Goal: Information Seeking & Learning: Learn about a topic

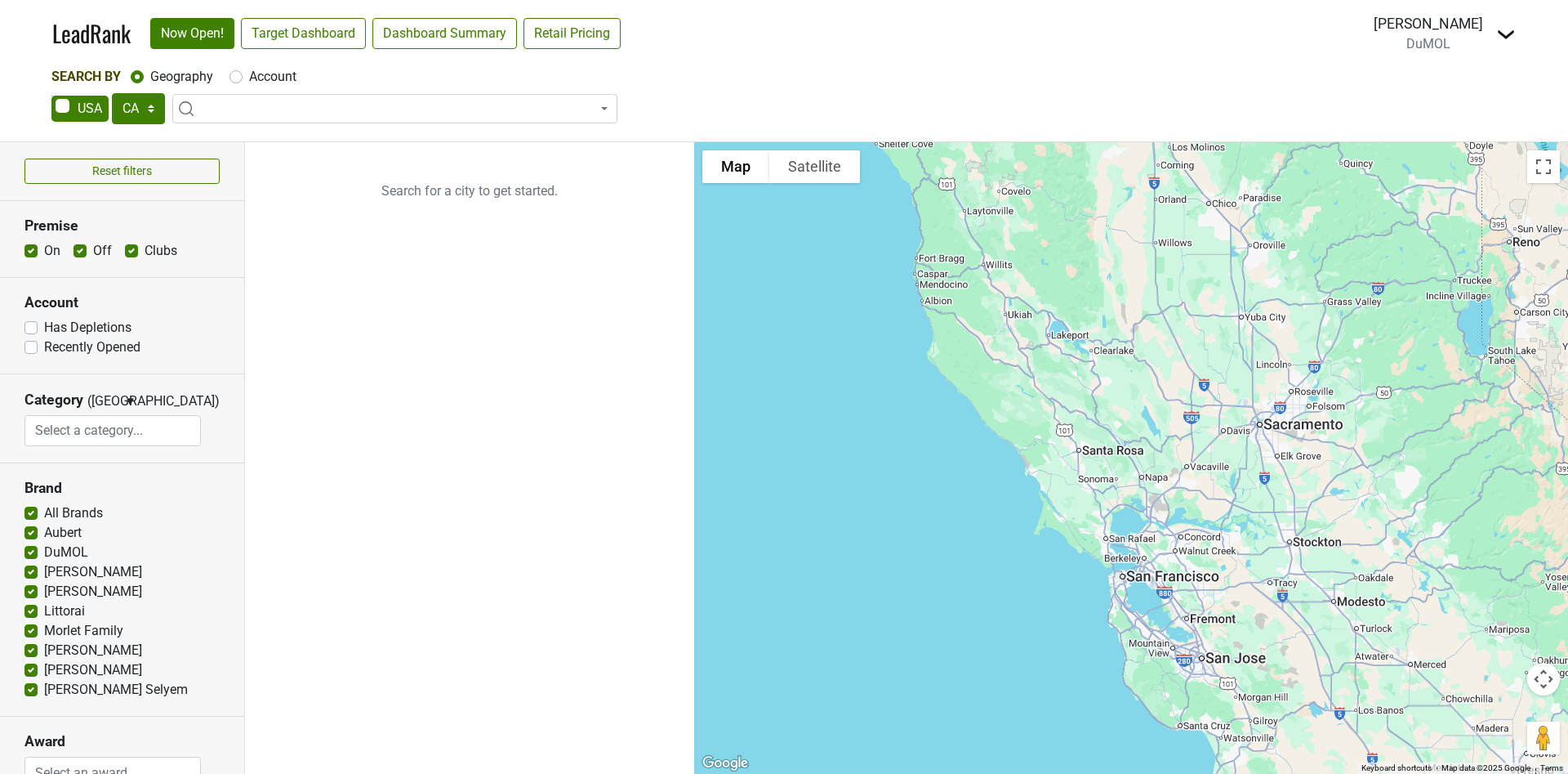
select select "CA"
select select
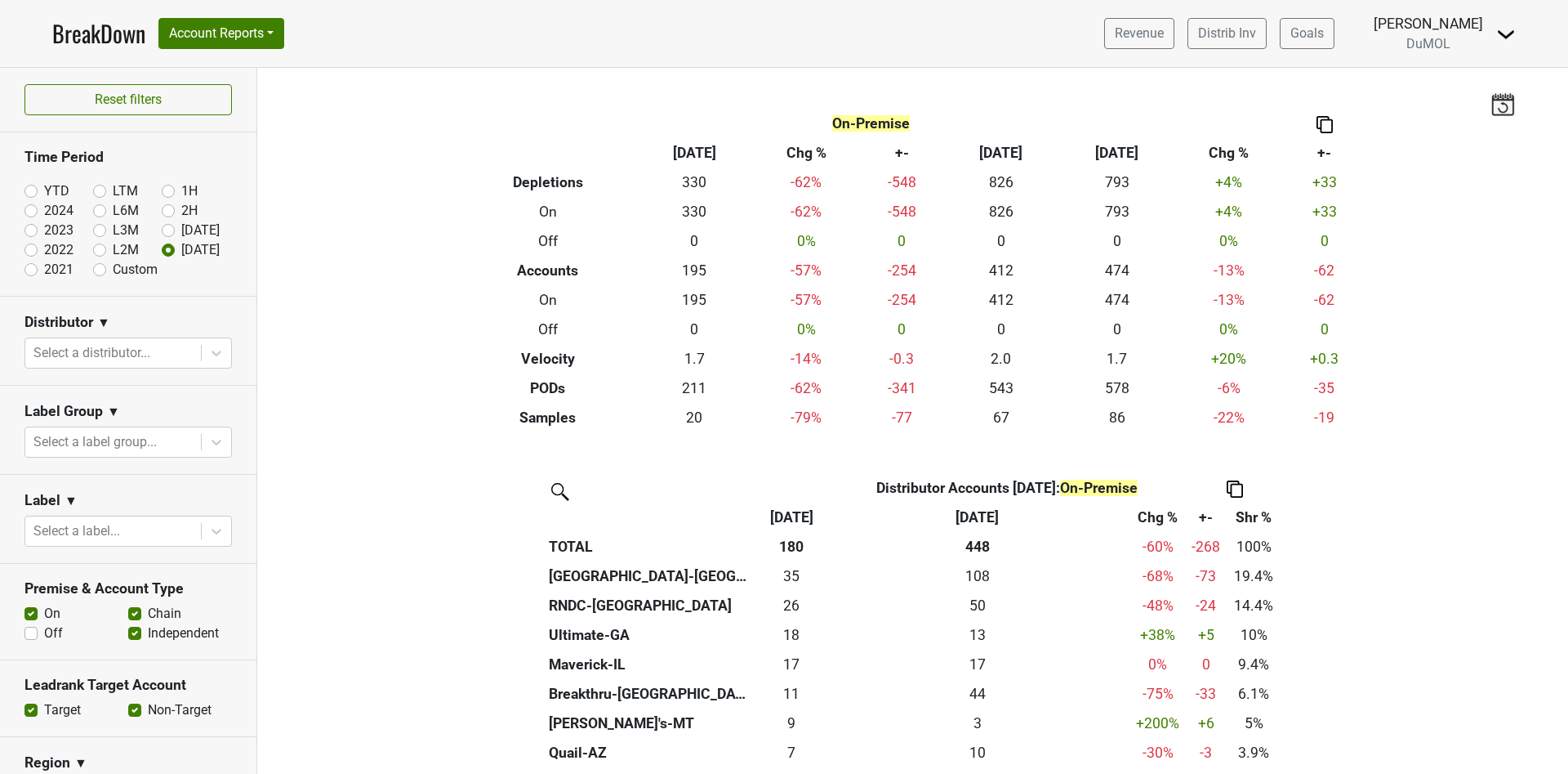
scroll to position [272, 0]
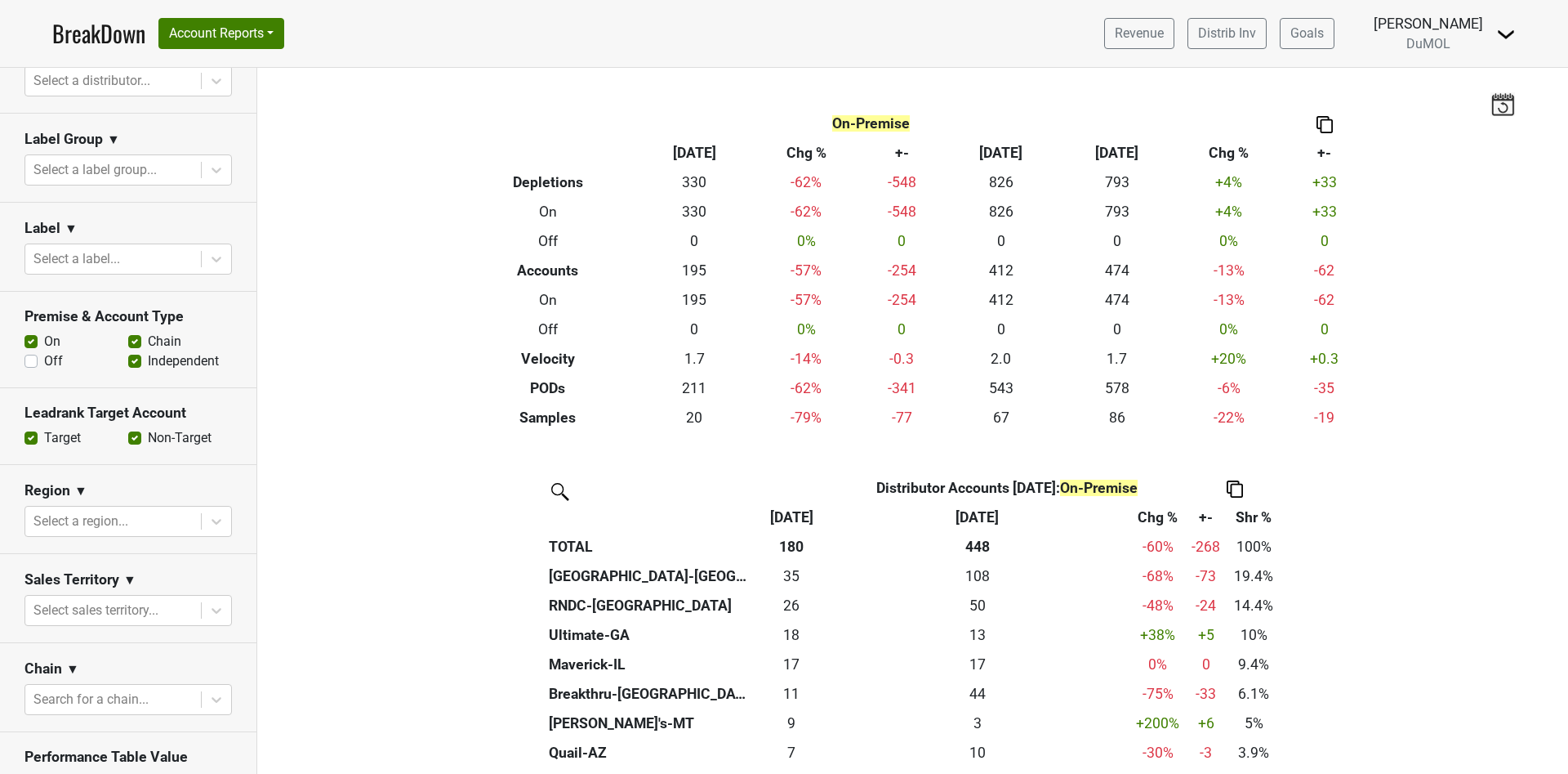
click at [44, 358] on label "Off" at bounding box center [53, 361] width 19 height 19
click at [29, 358] on input "Off" at bounding box center [31, 359] width 13 height 17
checkbox input "true"
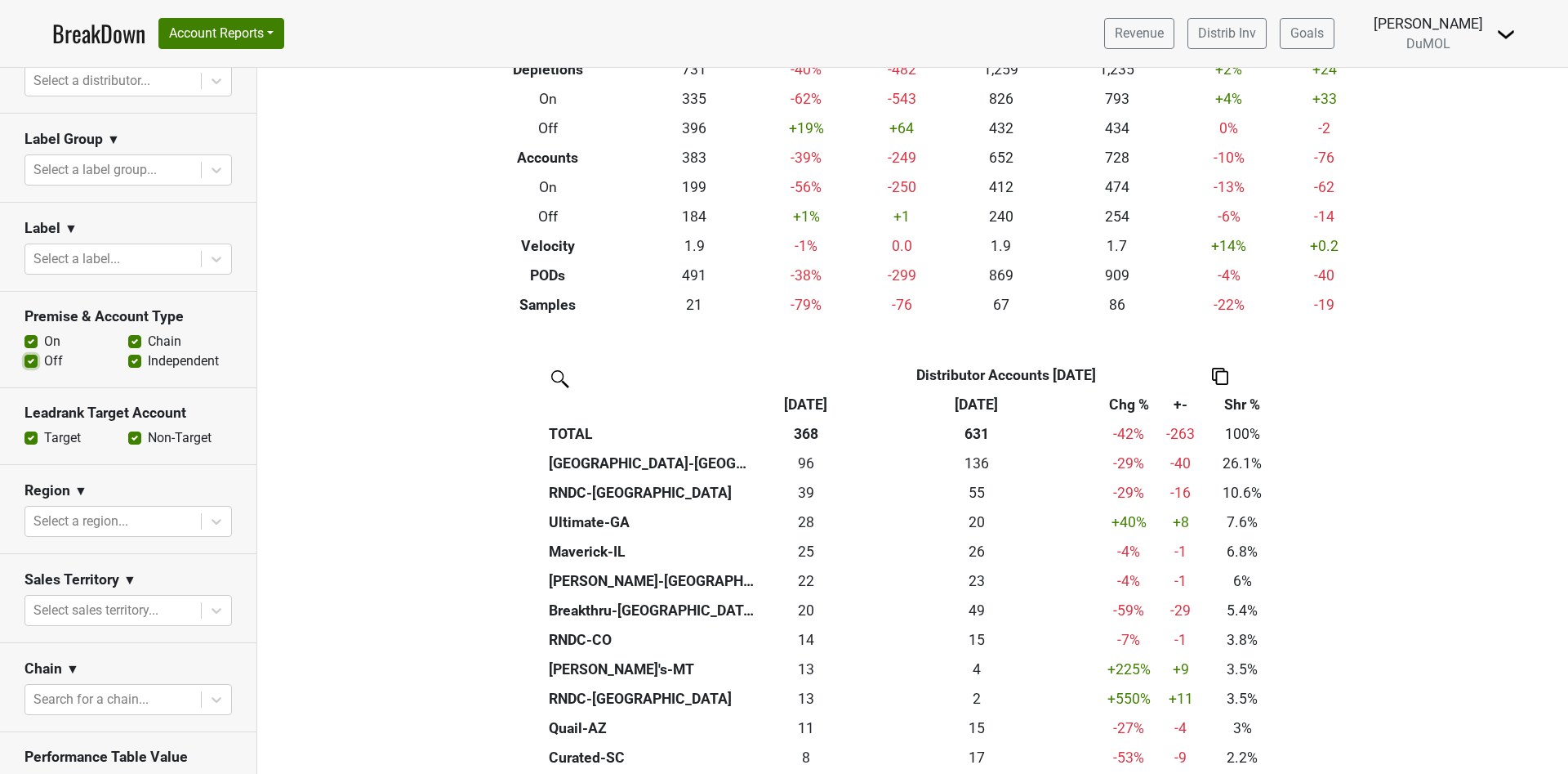
scroll to position [4, 0]
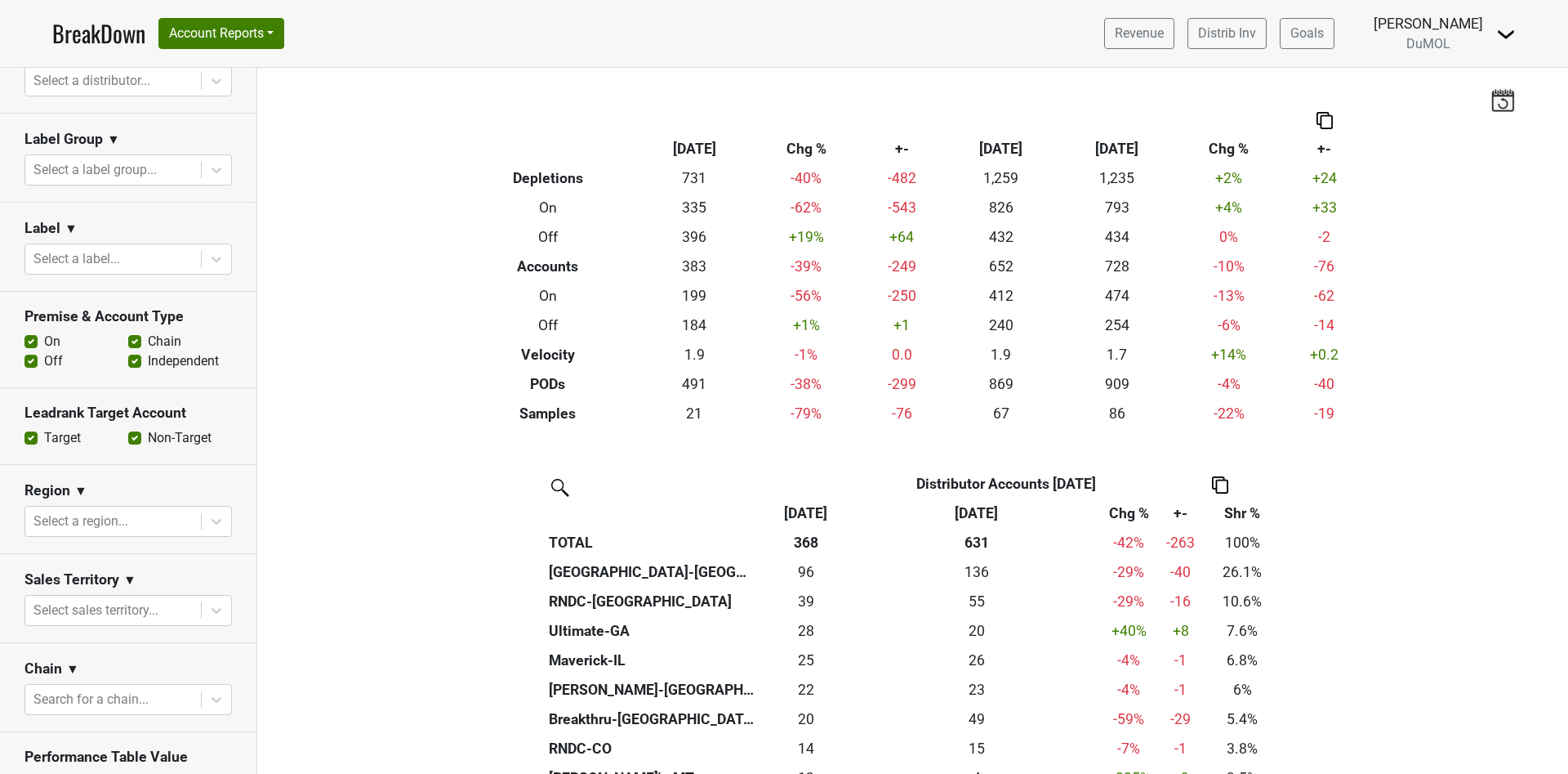
click at [78, 39] on link "BreakDown" at bounding box center [99, 34] width 94 height 34
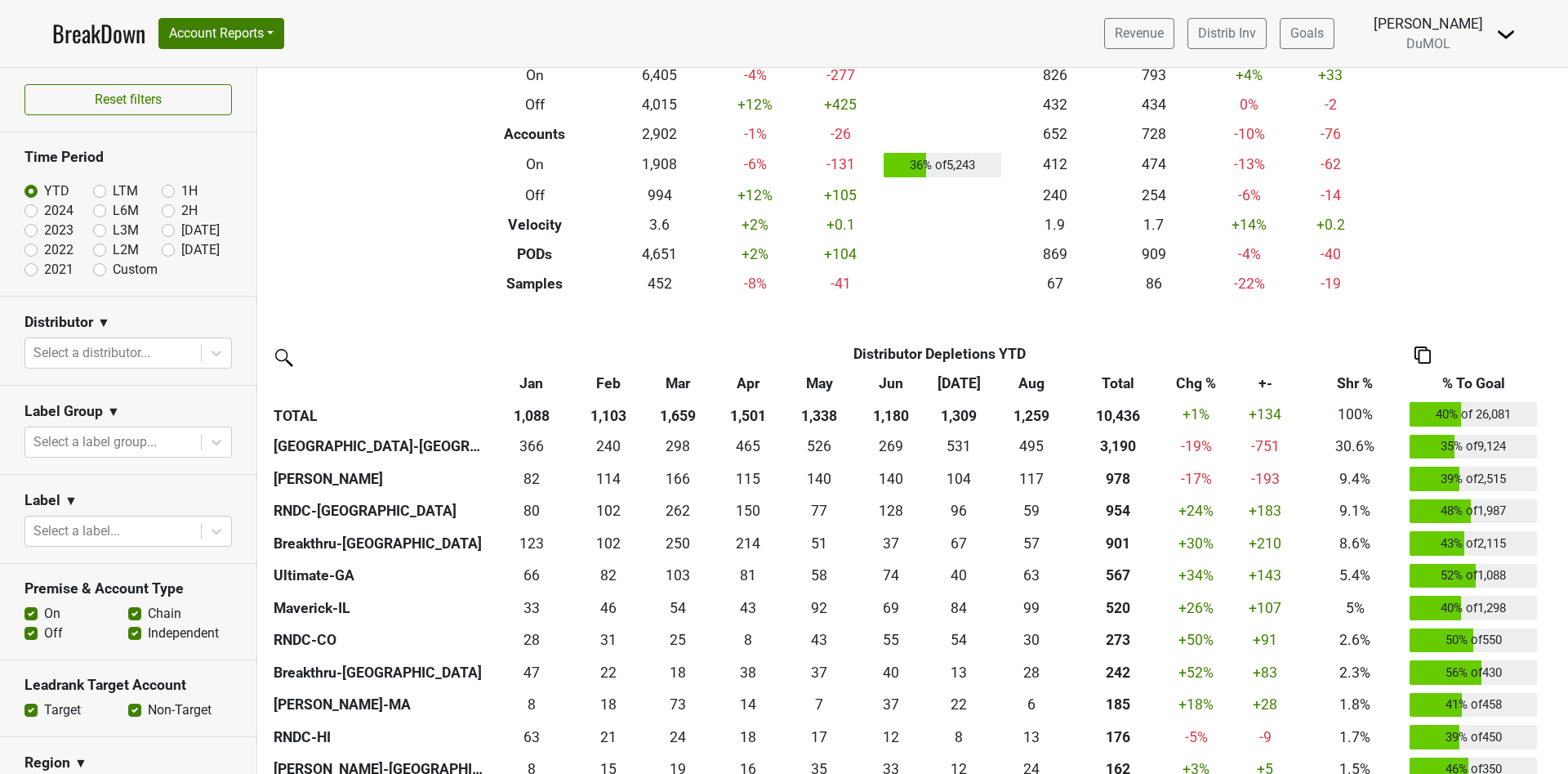
scroll to position [133, 0]
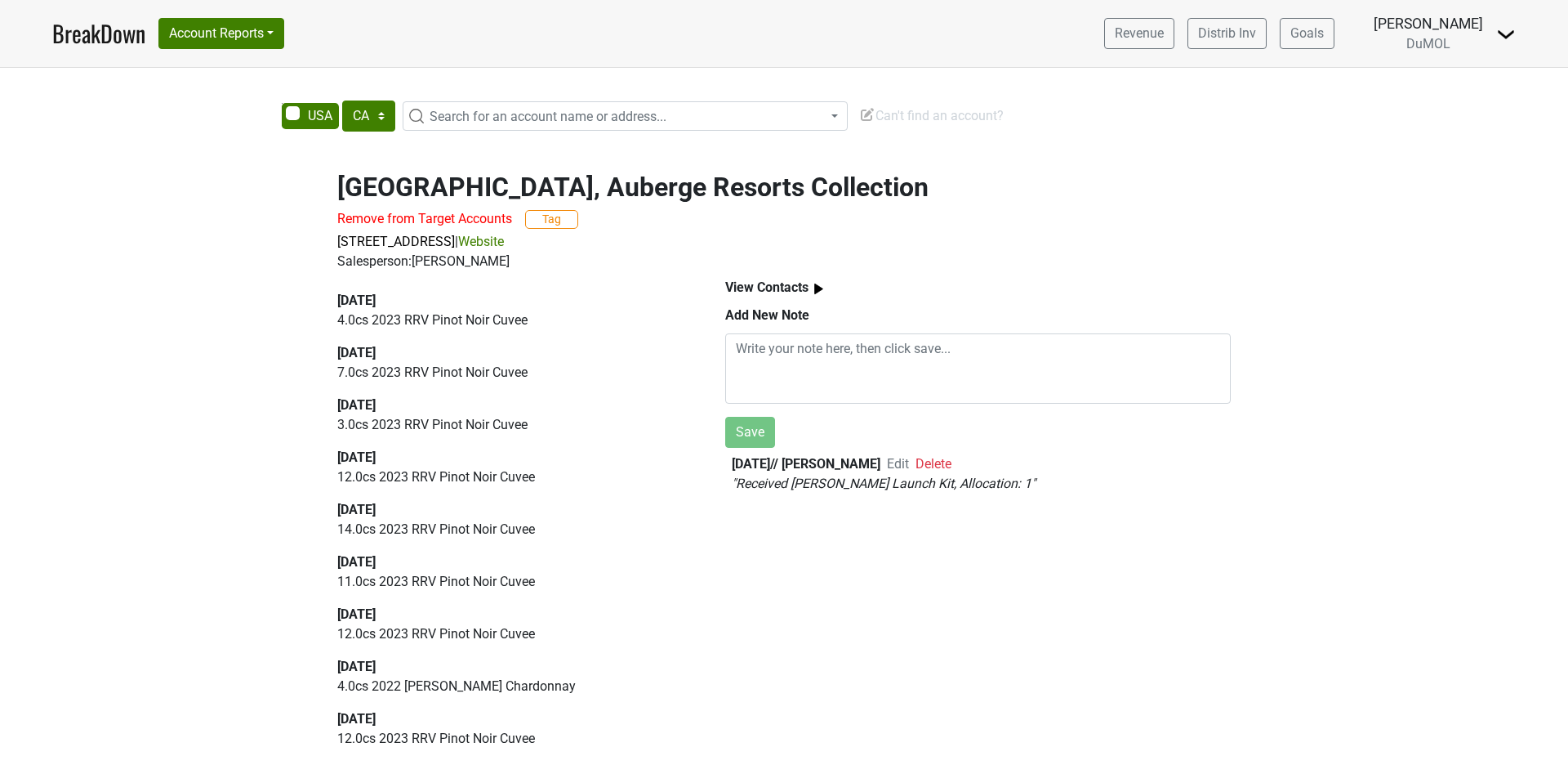
select select "CA"
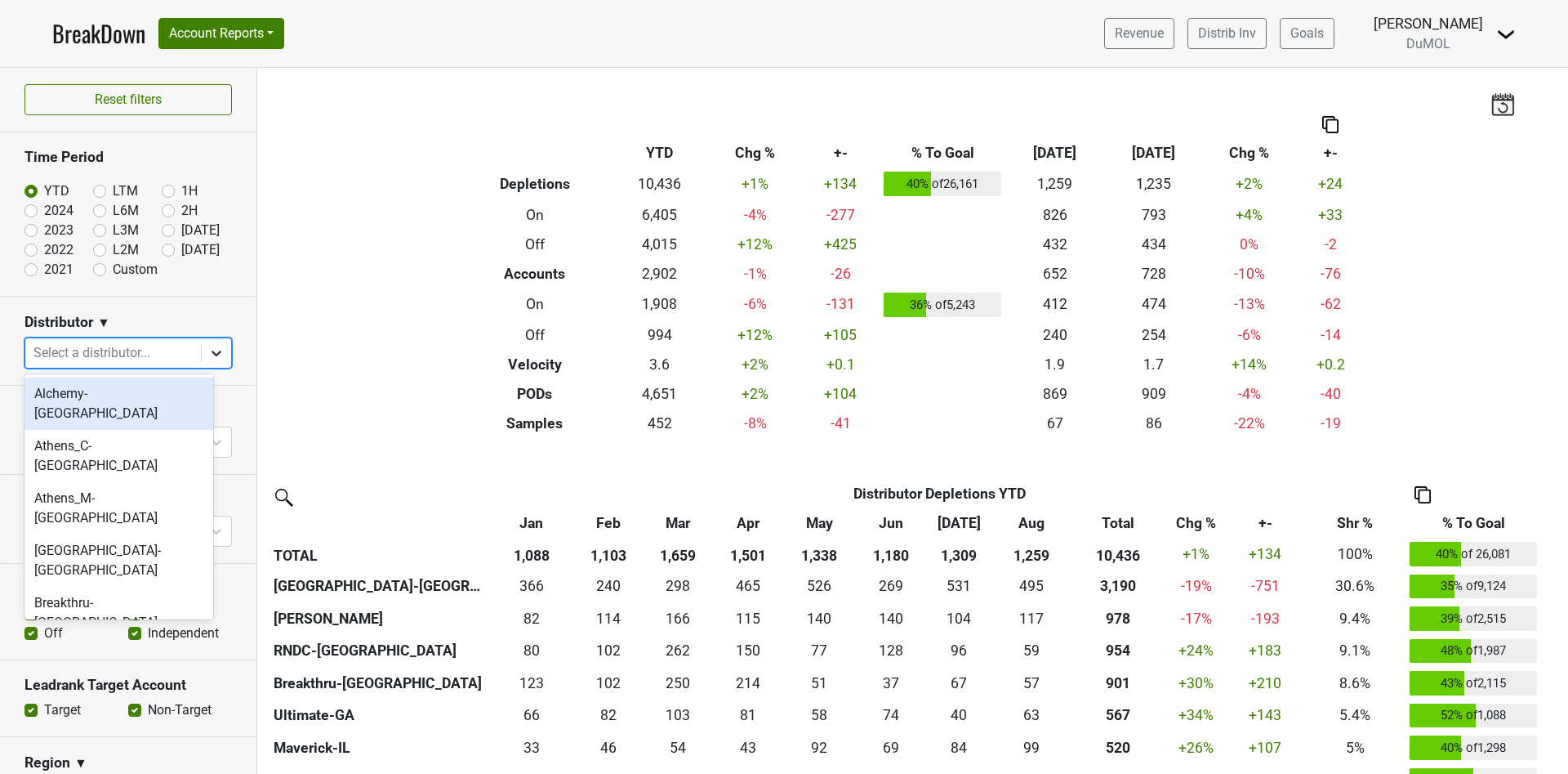
click at [208, 347] on icon at bounding box center [216, 353] width 17 height 17
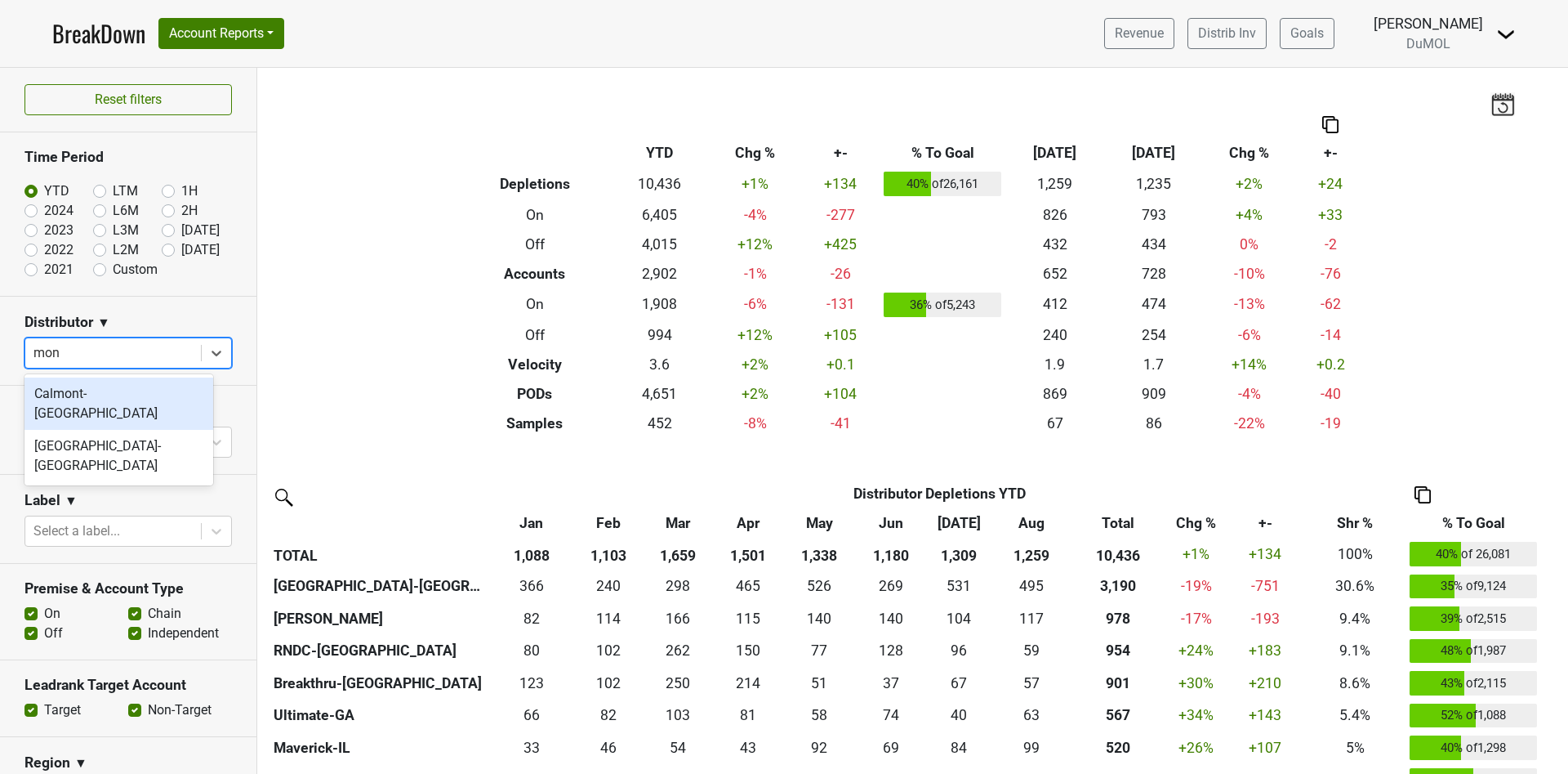
type input "mont"
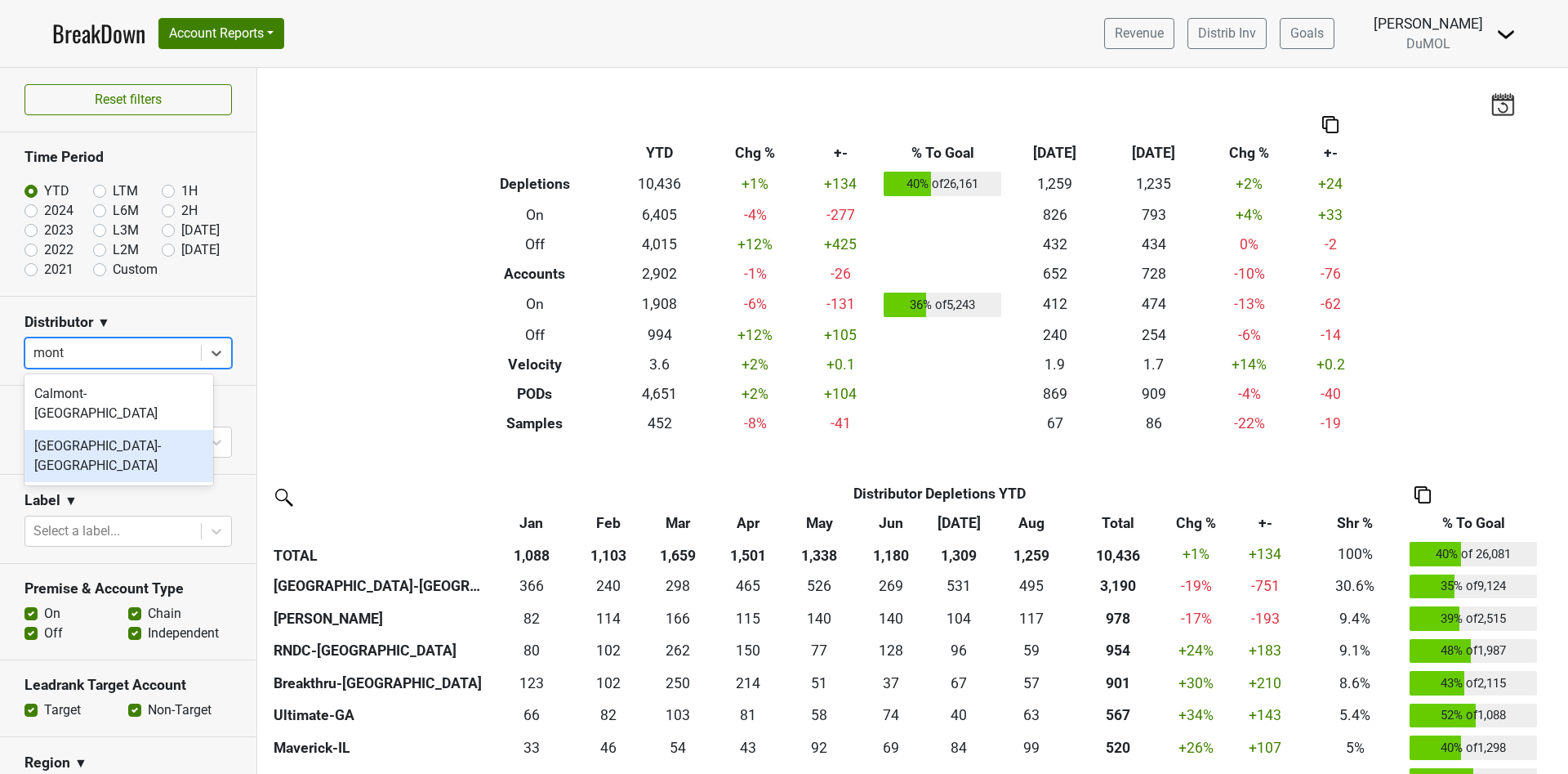
click at [119, 430] on div "[GEOGRAPHIC_DATA]-[GEOGRAPHIC_DATA]" at bounding box center [119, 455] width 189 height 52
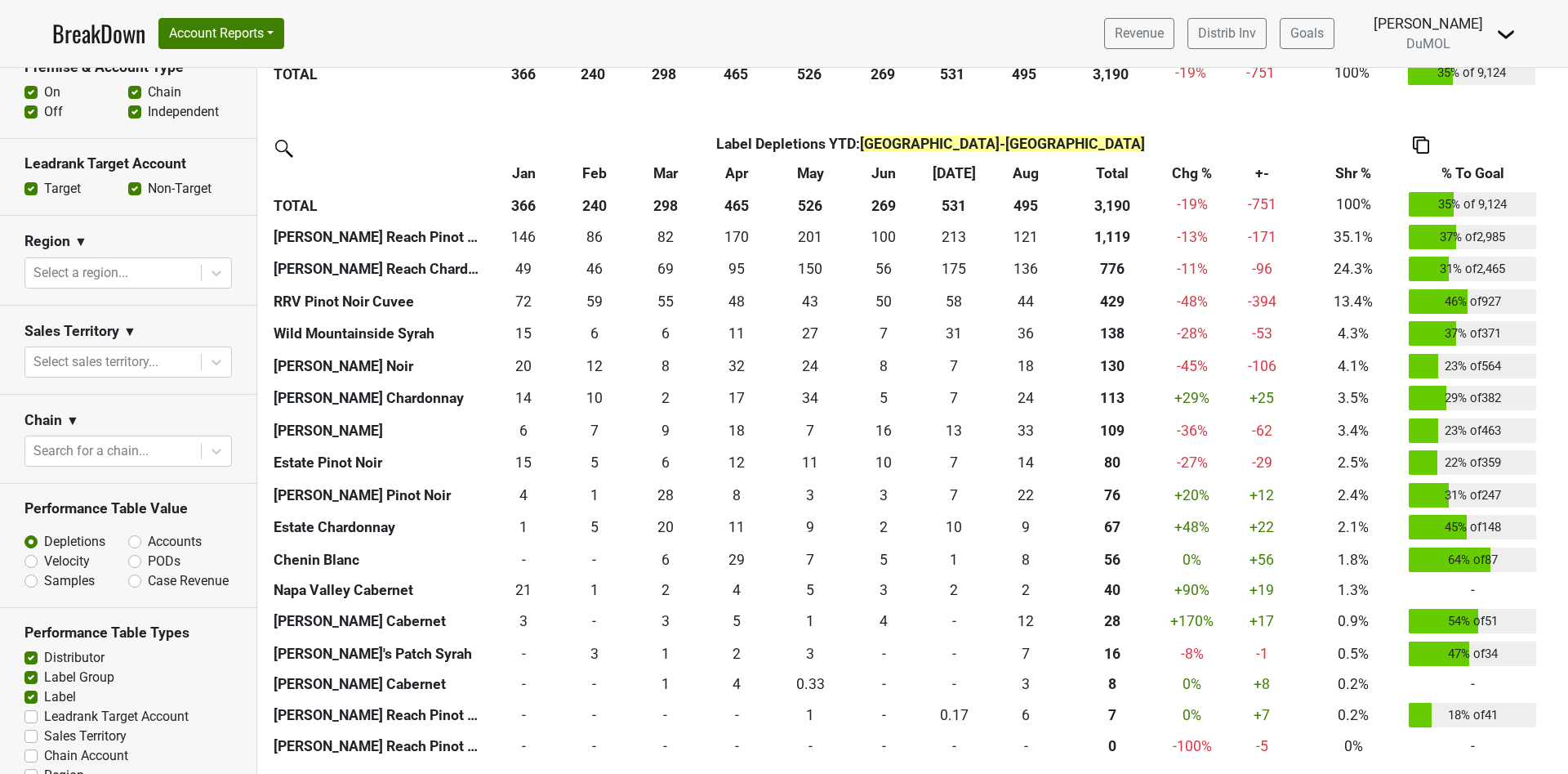
scroll to position [549, 0]
click at [148, 529] on label "Accounts" at bounding box center [175, 538] width 54 height 19
click at [128, 529] on input "Accounts" at bounding box center [177, 537] width 99 height 17
radio input "true"
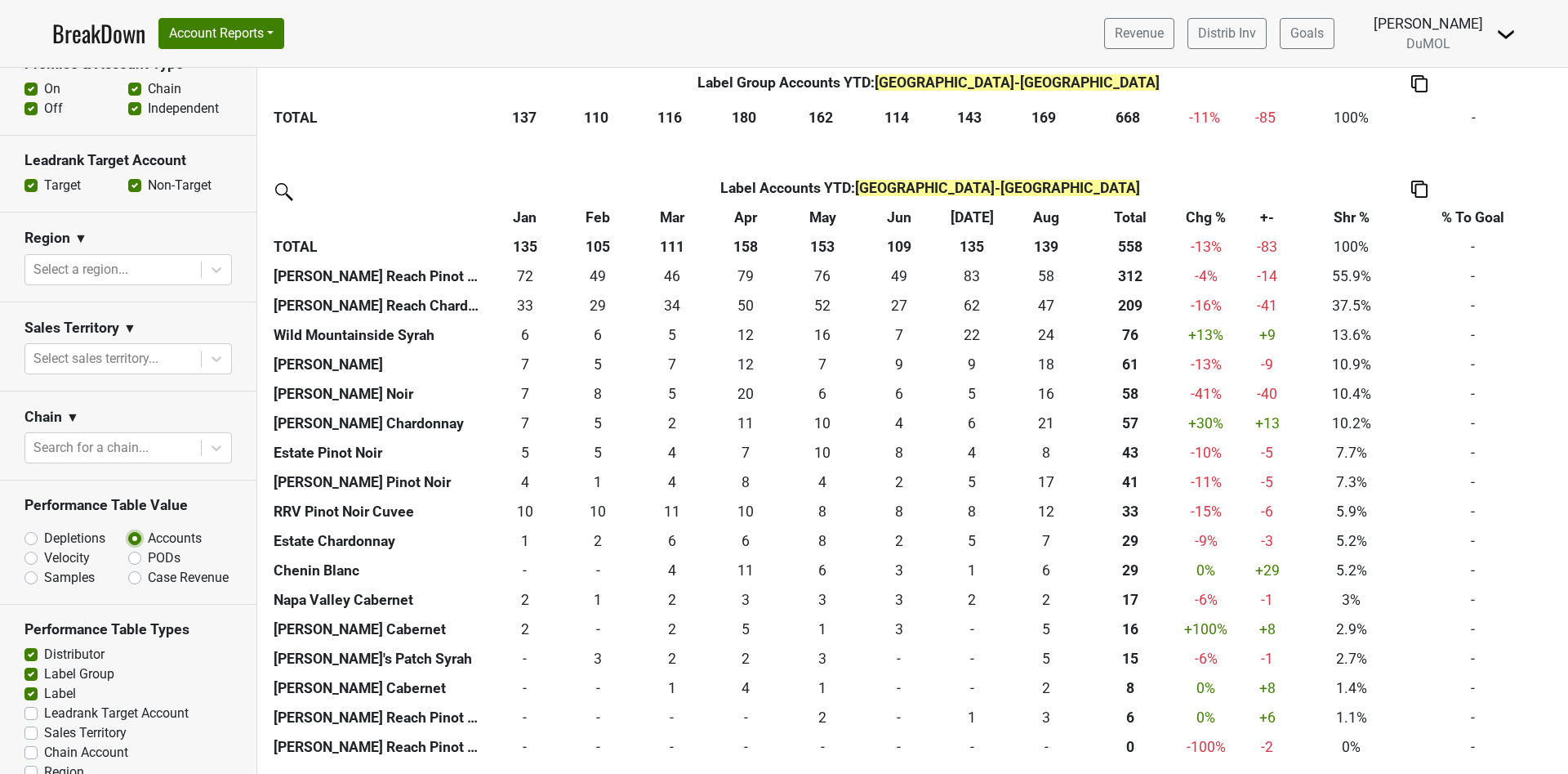
scroll to position [622, 0]
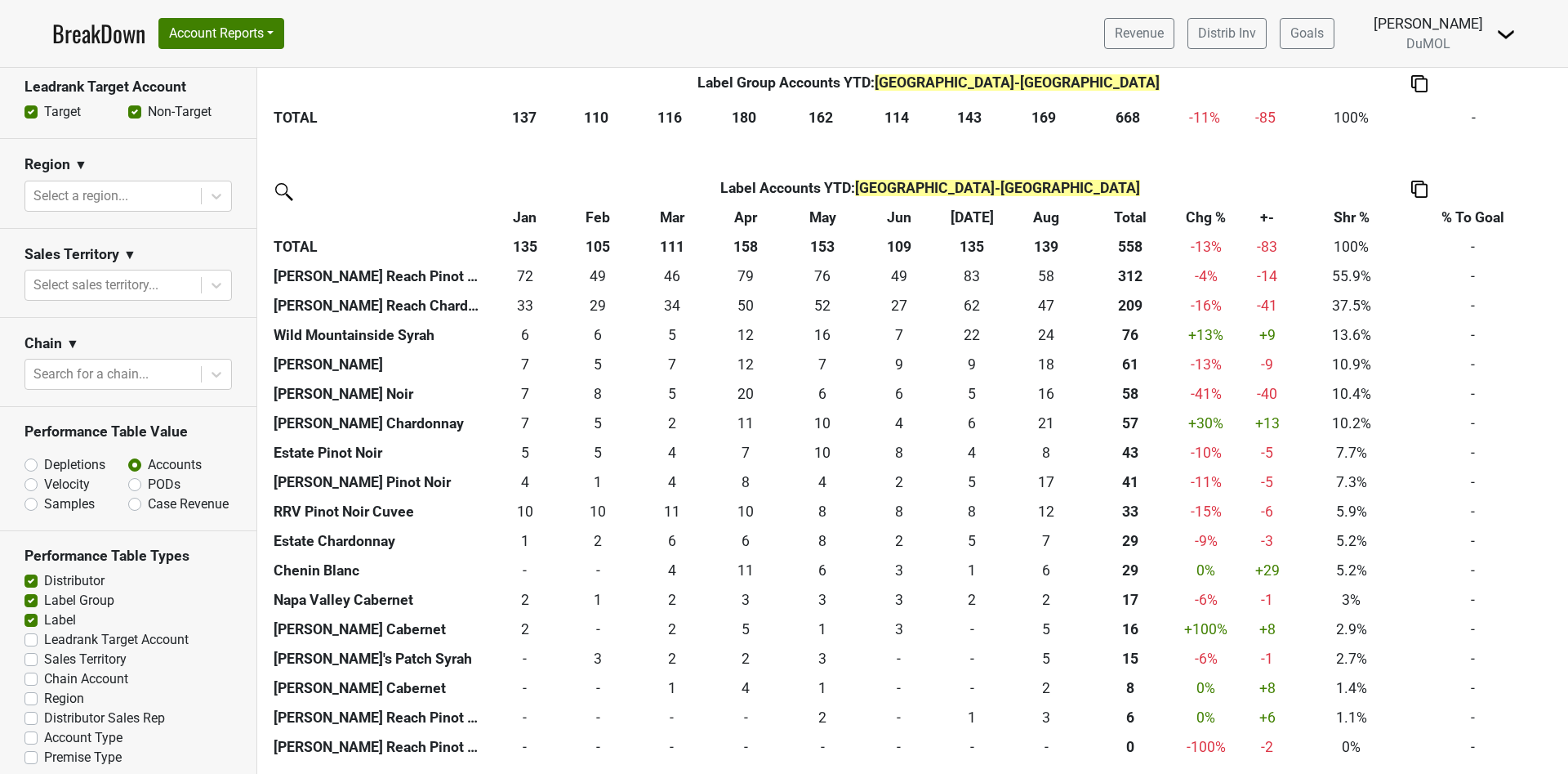
click at [39, 688] on div "Region" at bounding box center [128, 698] width 207 height 19
click at [44, 688] on label "Region" at bounding box center [64, 698] width 40 height 19
click at [27, 688] on input "Region" at bounding box center [31, 696] width 13 height 17
checkbox input "true"
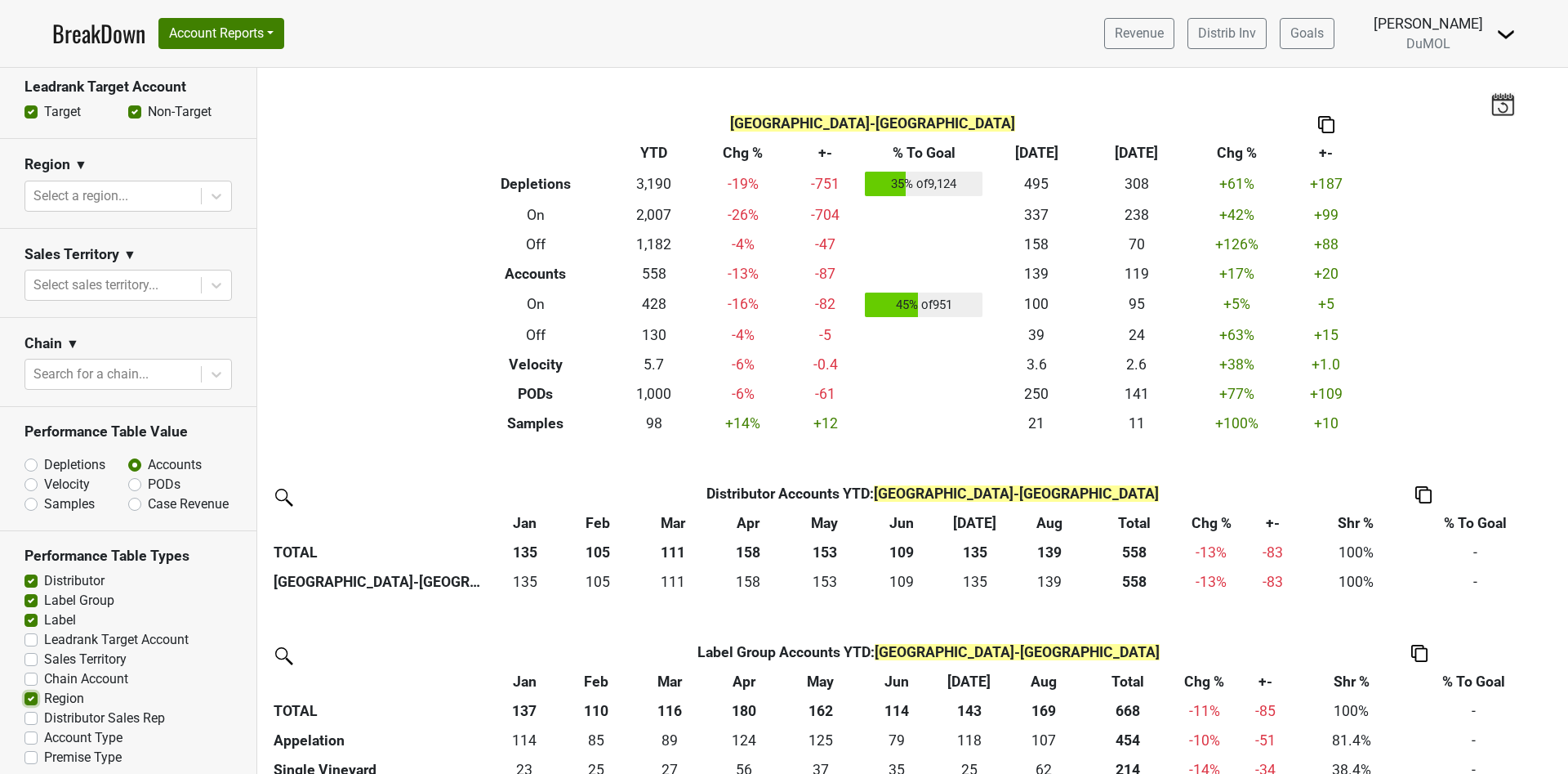
scroll to position [5, 0]
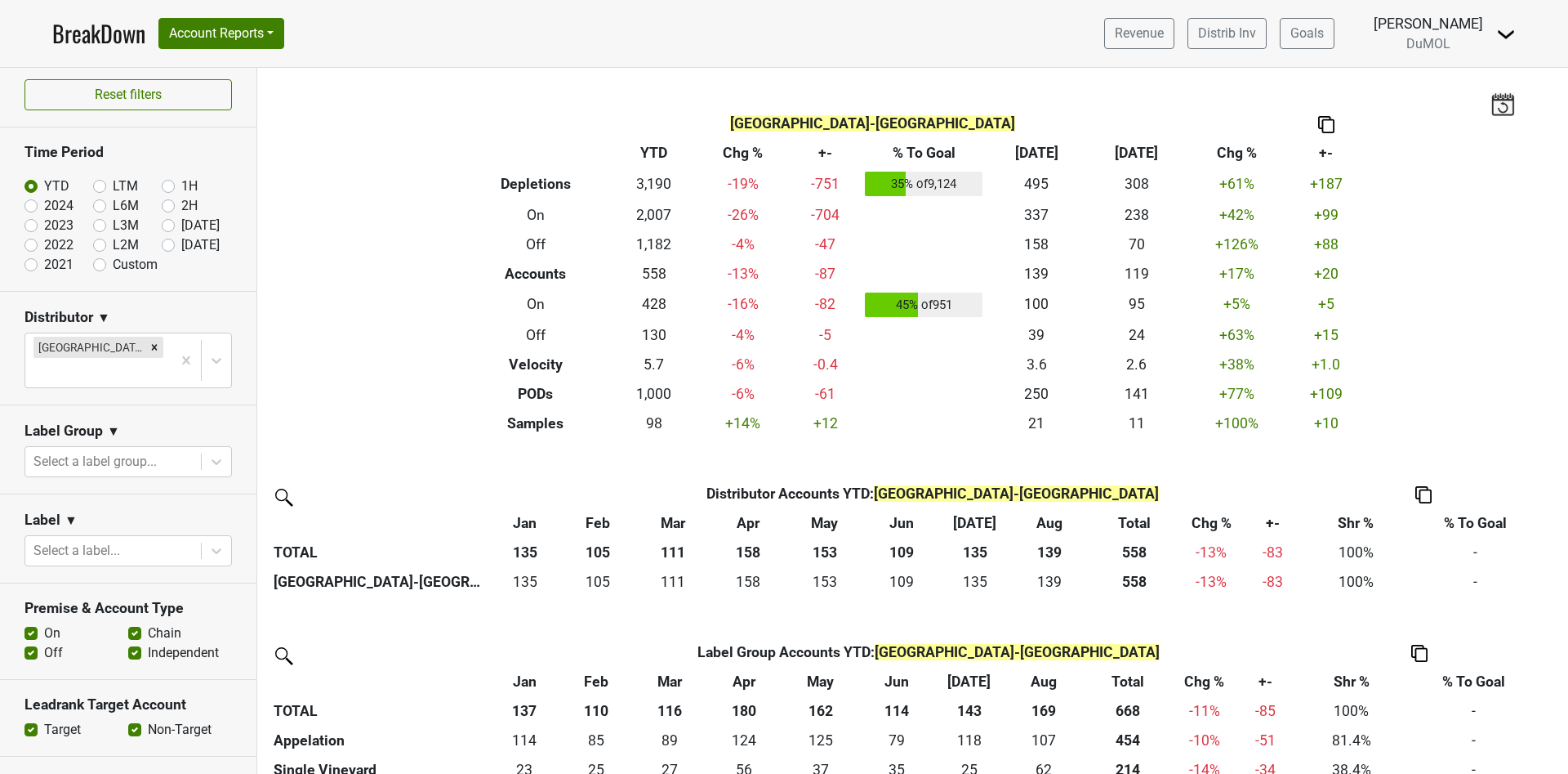
click at [182, 247] on label "Sep '25" at bounding box center [201, 245] width 39 height 19
click at [161, 247] on input "Sep '25" at bounding box center [194, 244] width 65 height 17
radio input "true"
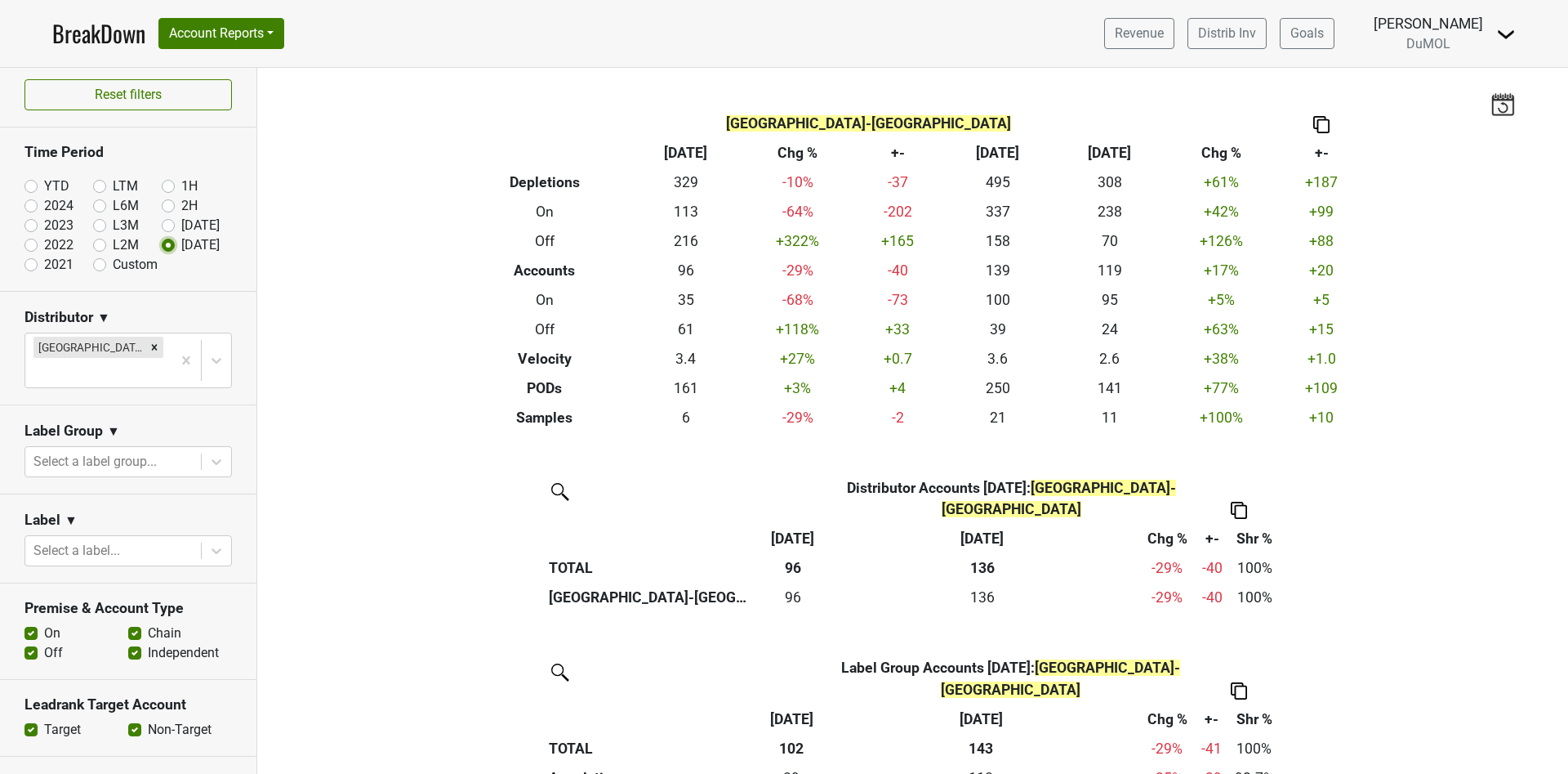
scroll to position [1, 0]
drag, startPoint x: 1557, startPoint y: 159, endPoint x: 1421, endPoint y: 171, distance: 136.5
click at [1421, 171] on div "Filters Monterey-CA Breakdown Type Sep '25 Chg % +- Aug ‘25 Aug ‘24 Chg % +- De…" at bounding box center [913, 421] width 1311 height 706
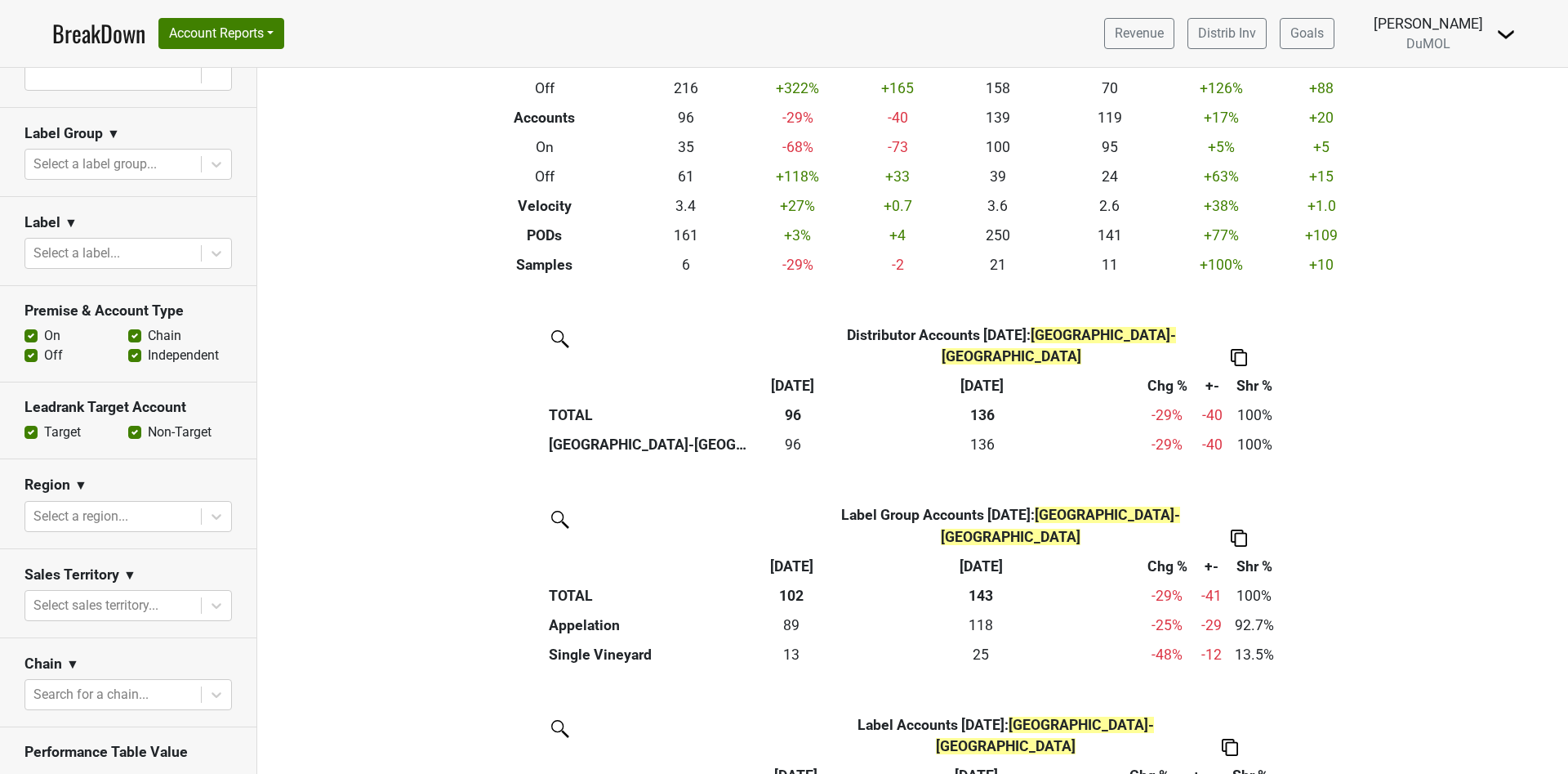
scroll to position [294, 0]
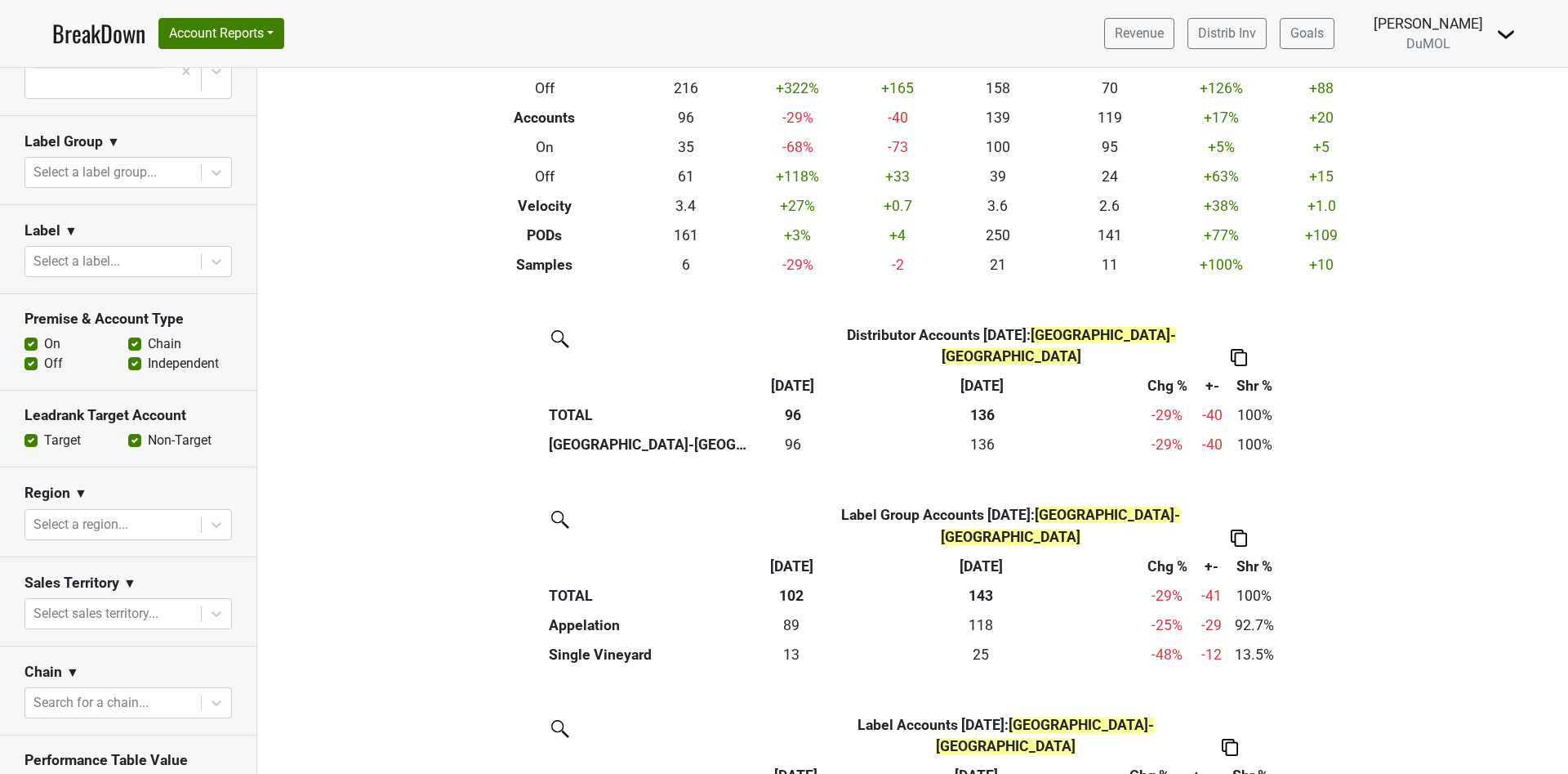
click at [44, 354] on label "Off" at bounding box center [53, 364] width 19 height 19
click at [26, 354] on input "Off" at bounding box center [31, 362] width 13 height 17
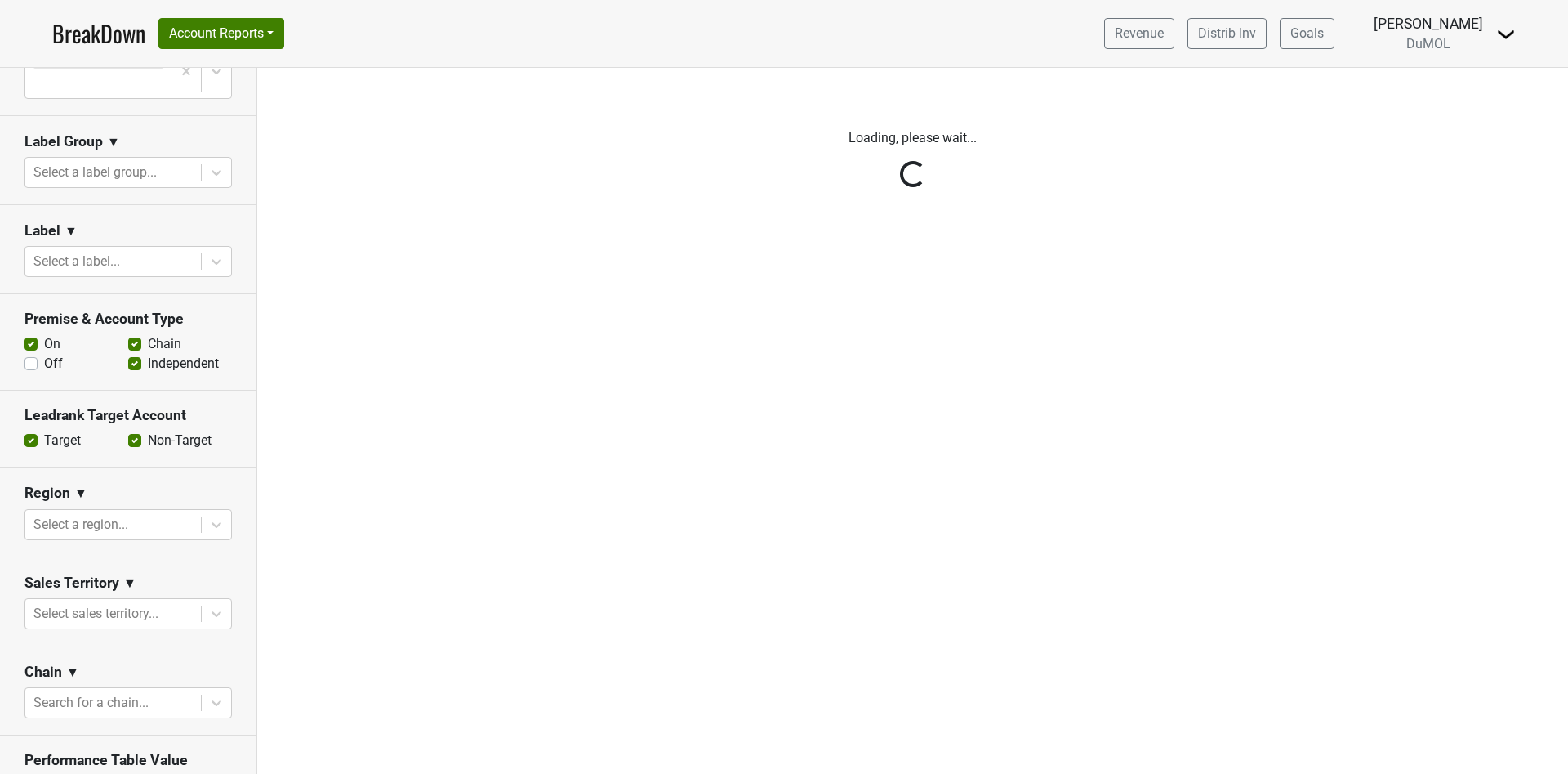
click at [1465, 170] on div "Filters Loading, please wait..." at bounding box center [913, 421] width 1311 height 706
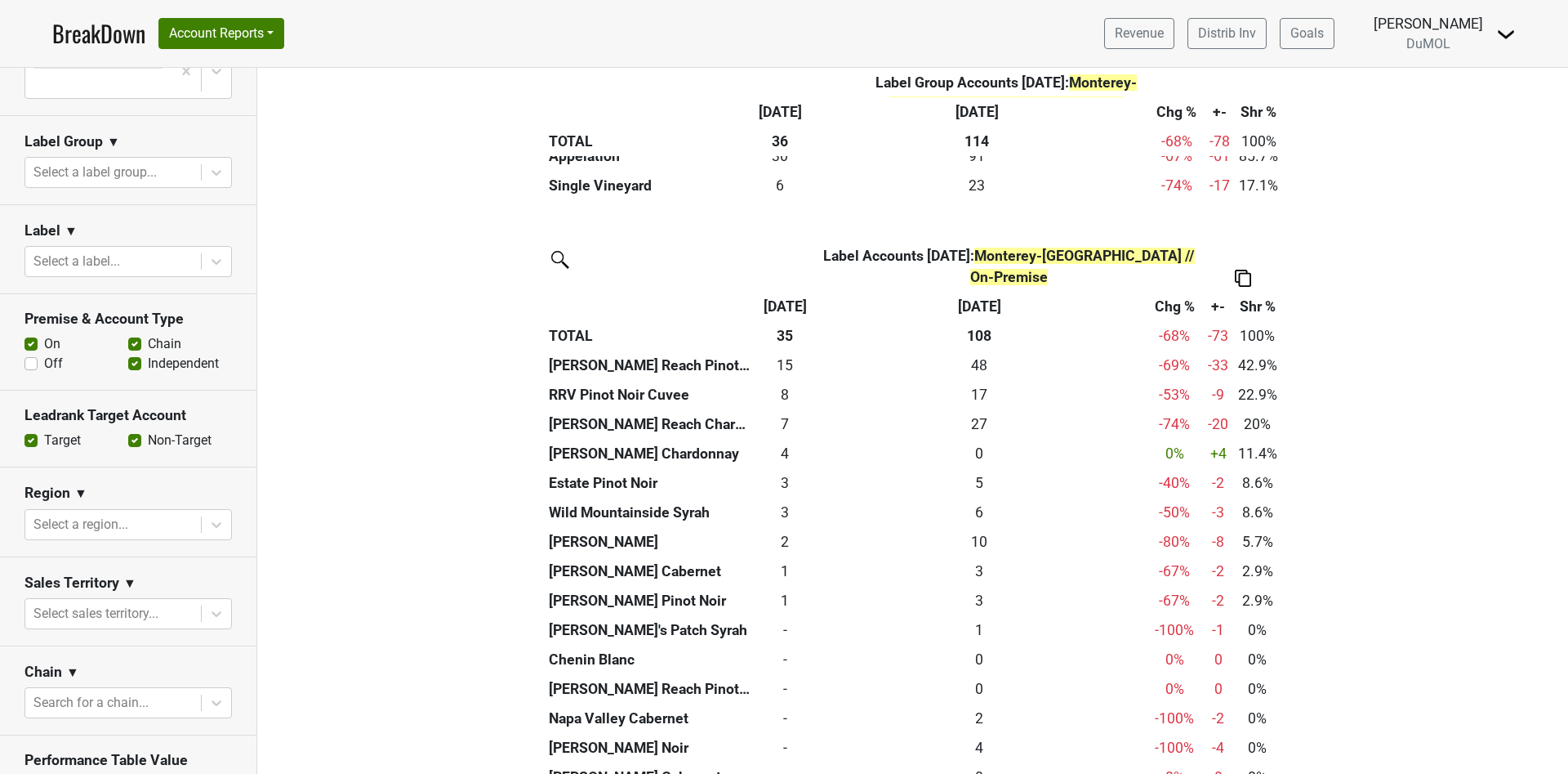
scroll to position [607, 0]
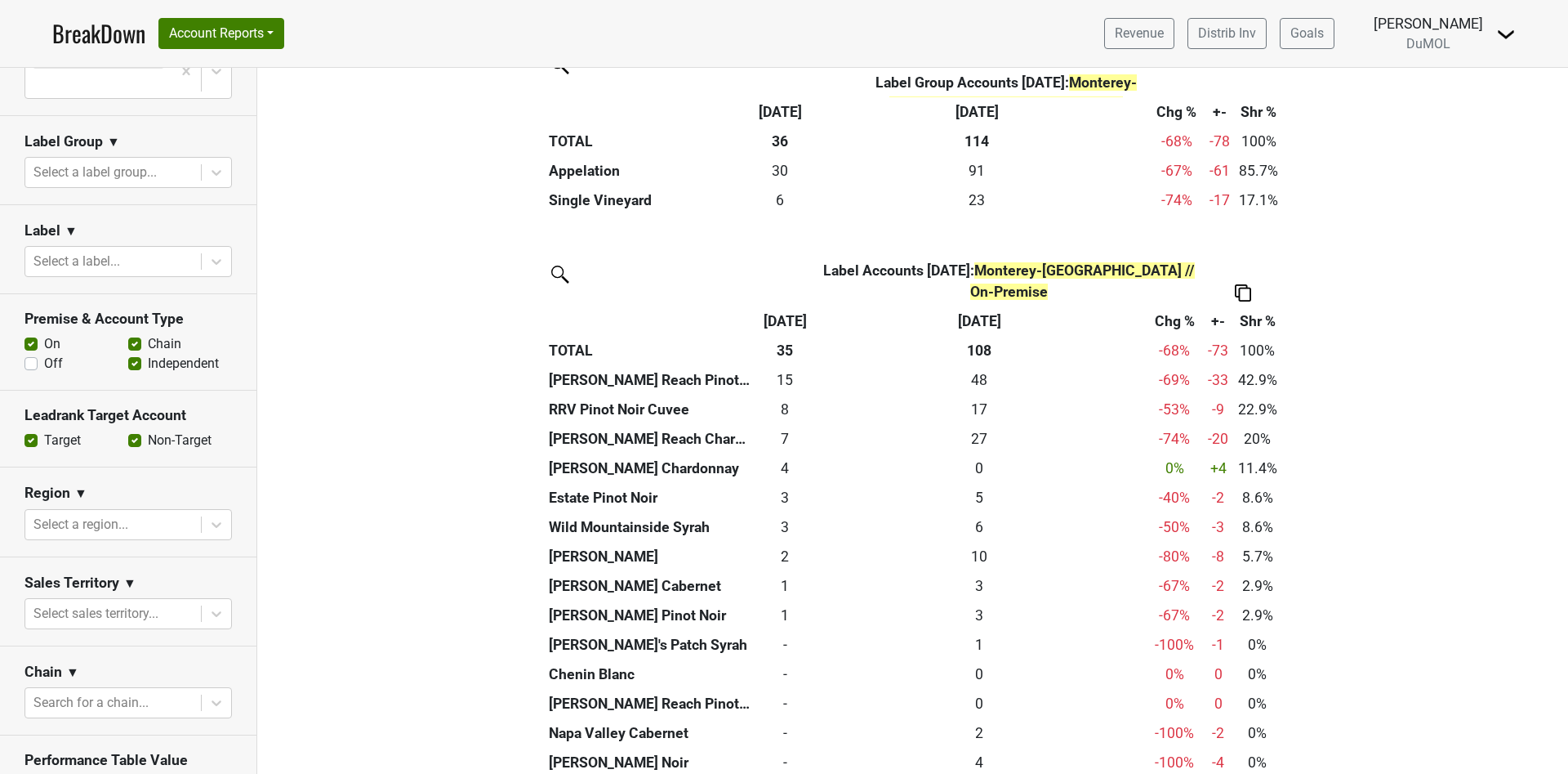
click at [44, 354] on label "Off" at bounding box center [53, 364] width 19 height 19
click at [27, 354] on input "Off" at bounding box center [31, 362] width 13 height 17
checkbox input "true"
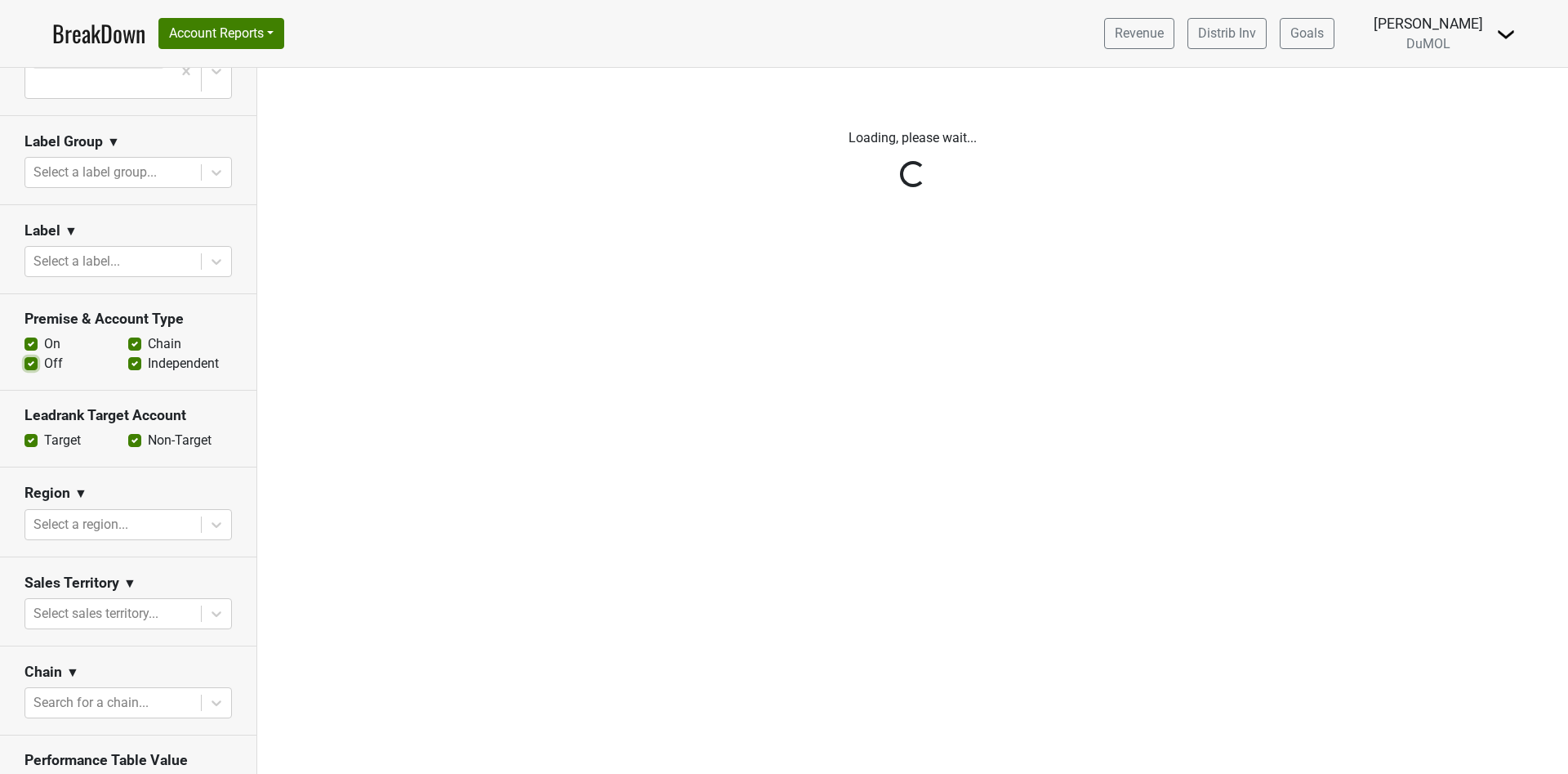
scroll to position [0, 0]
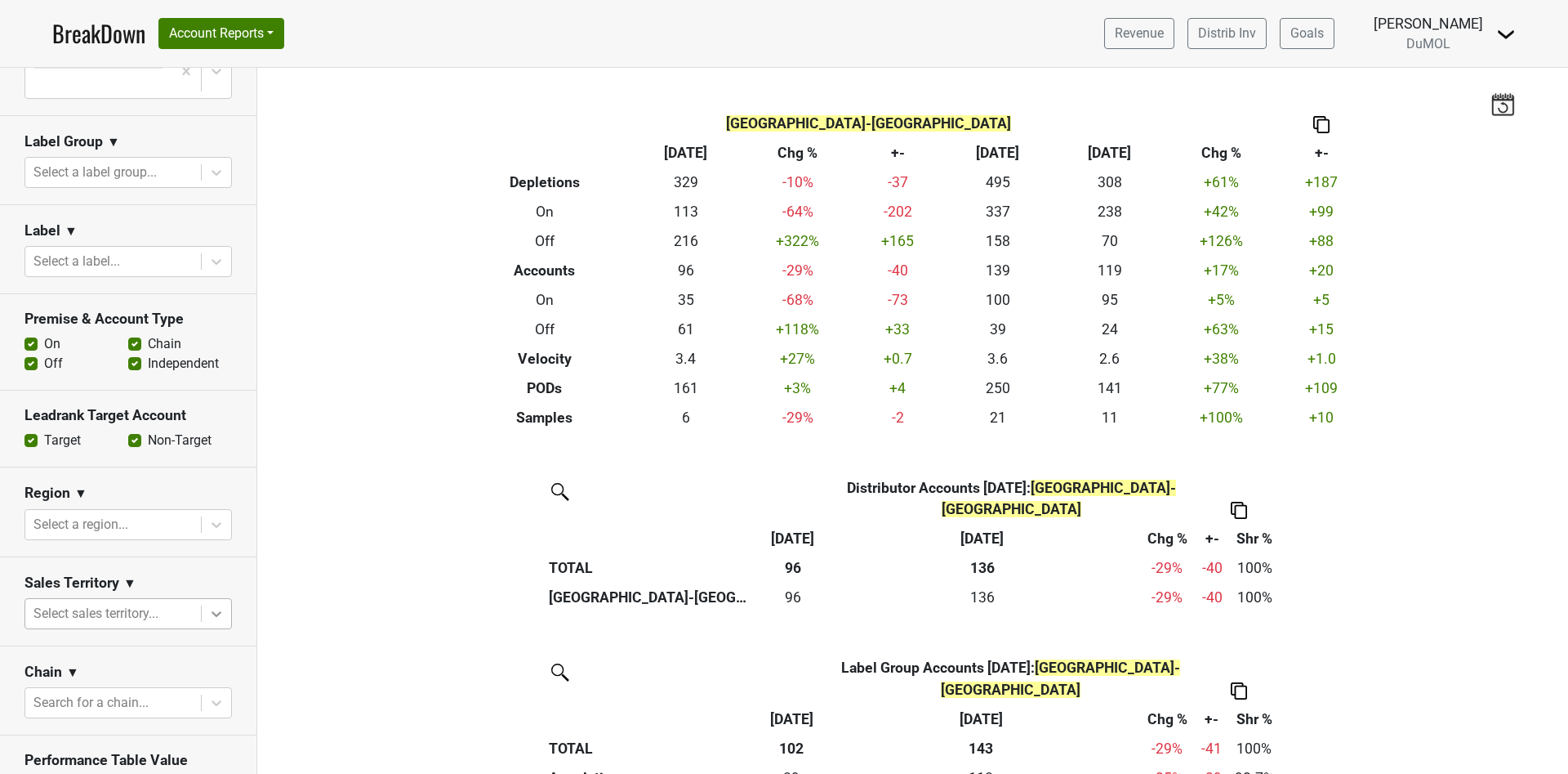
click at [209, 599] on div at bounding box center [216, 613] width 29 height 29
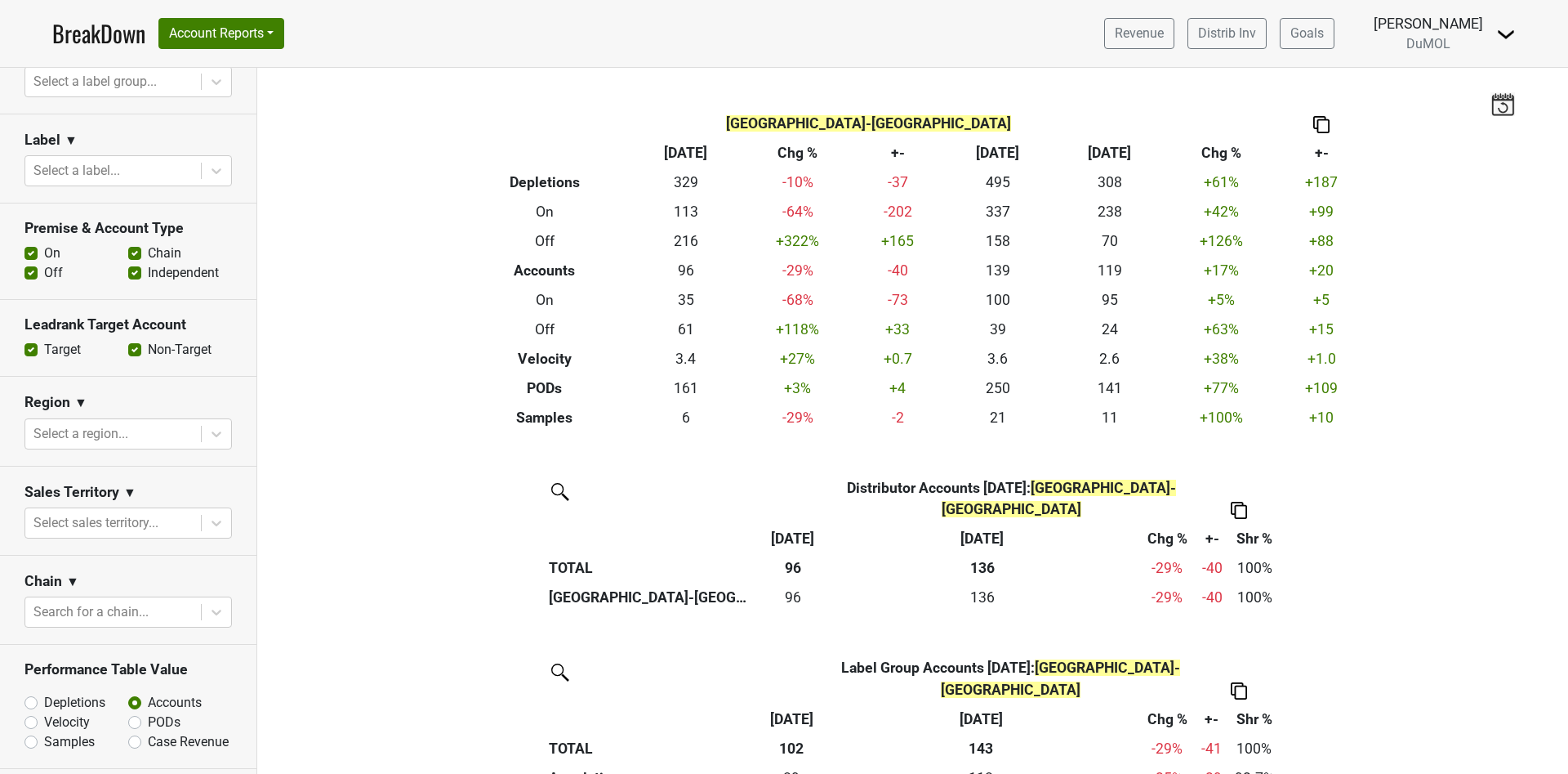
scroll to position [379, 0]
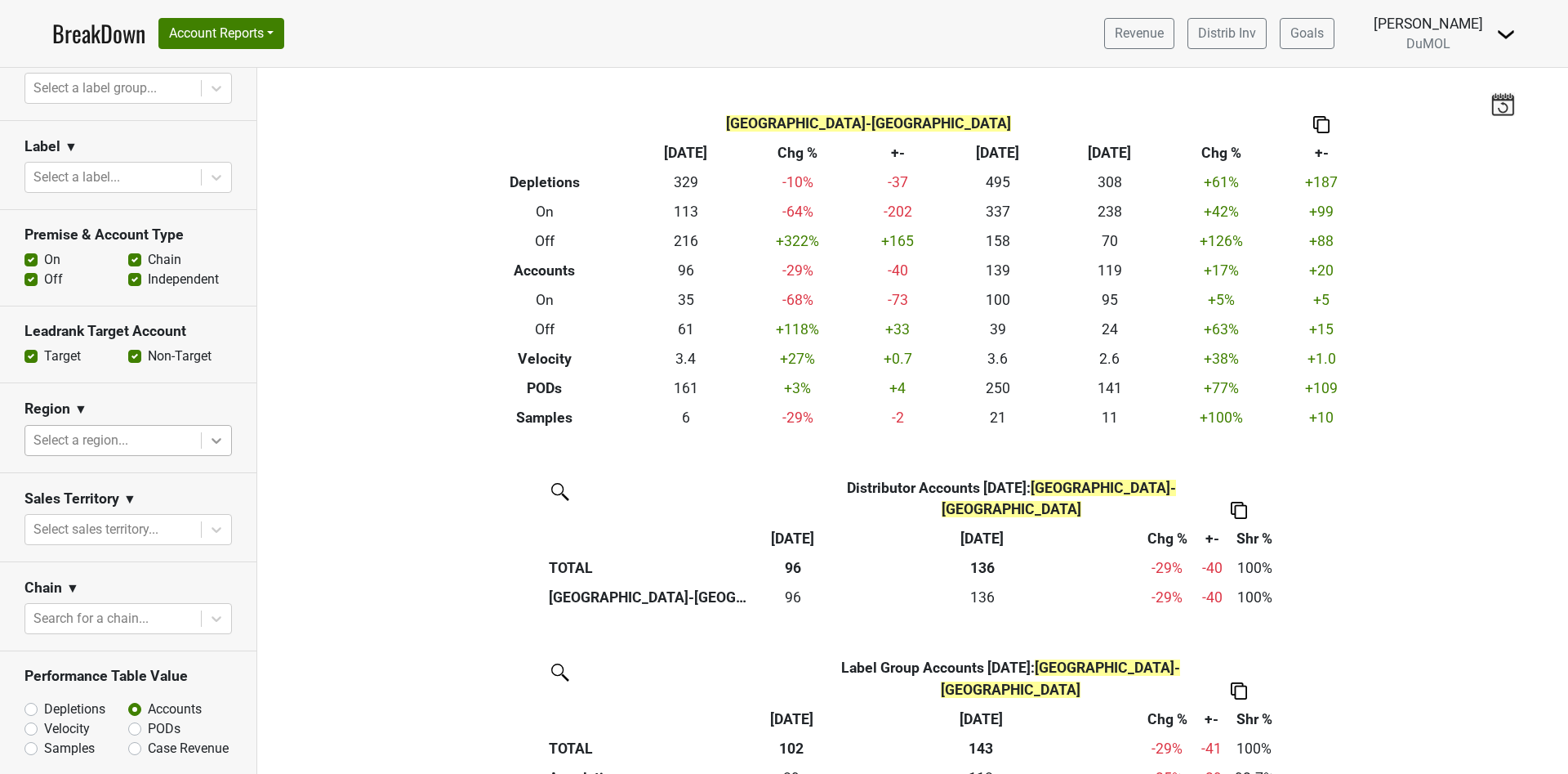
click at [212, 438] on icon at bounding box center [216, 440] width 10 height 5
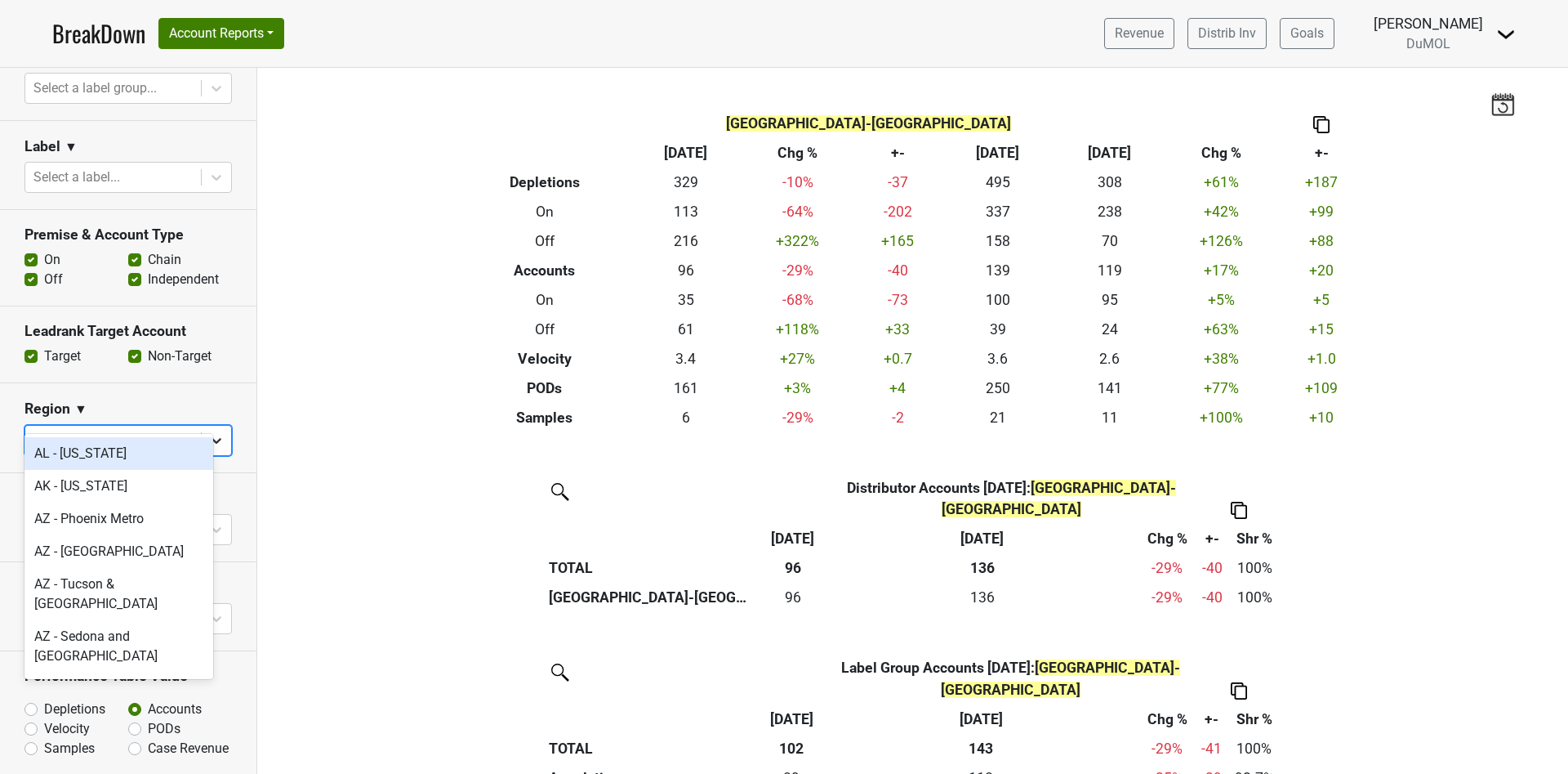
click at [212, 438] on icon at bounding box center [216, 440] width 10 height 5
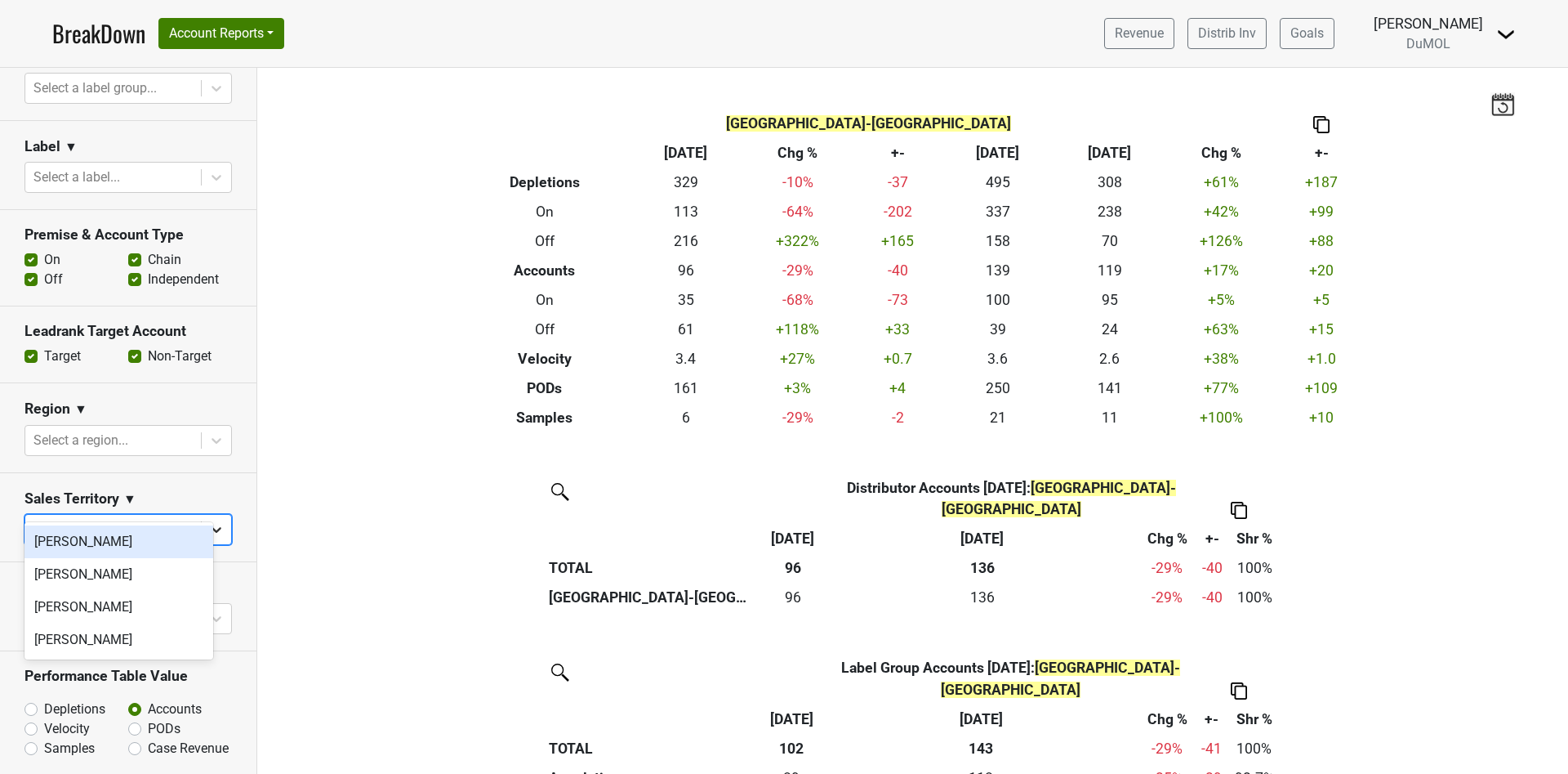
click at [212, 527] on icon at bounding box center [216, 530] width 10 height 5
click at [212, 616] on icon at bounding box center [216, 619] width 10 height 5
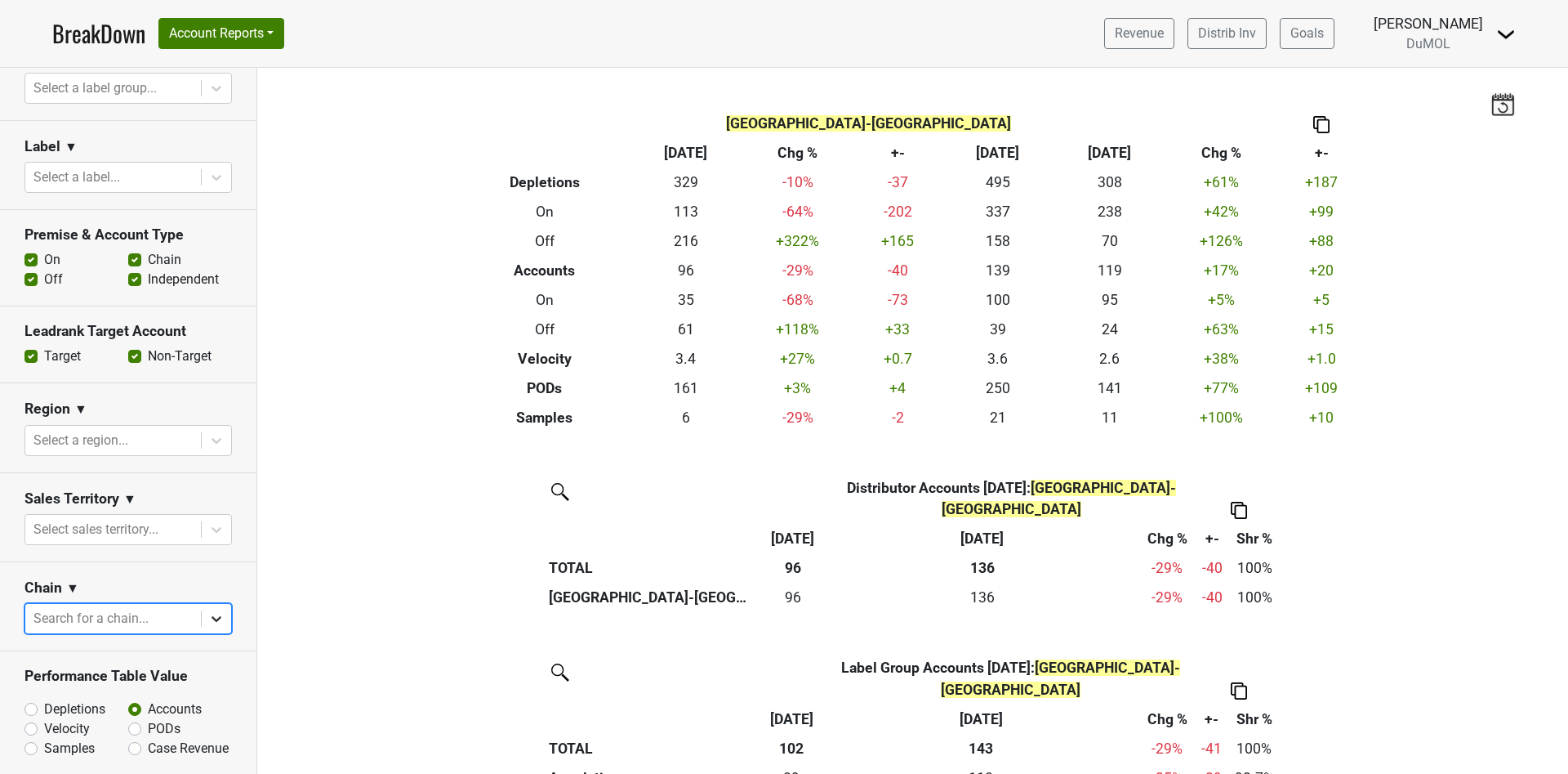
click at [212, 616] on icon at bounding box center [216, 619] width 10 height 5
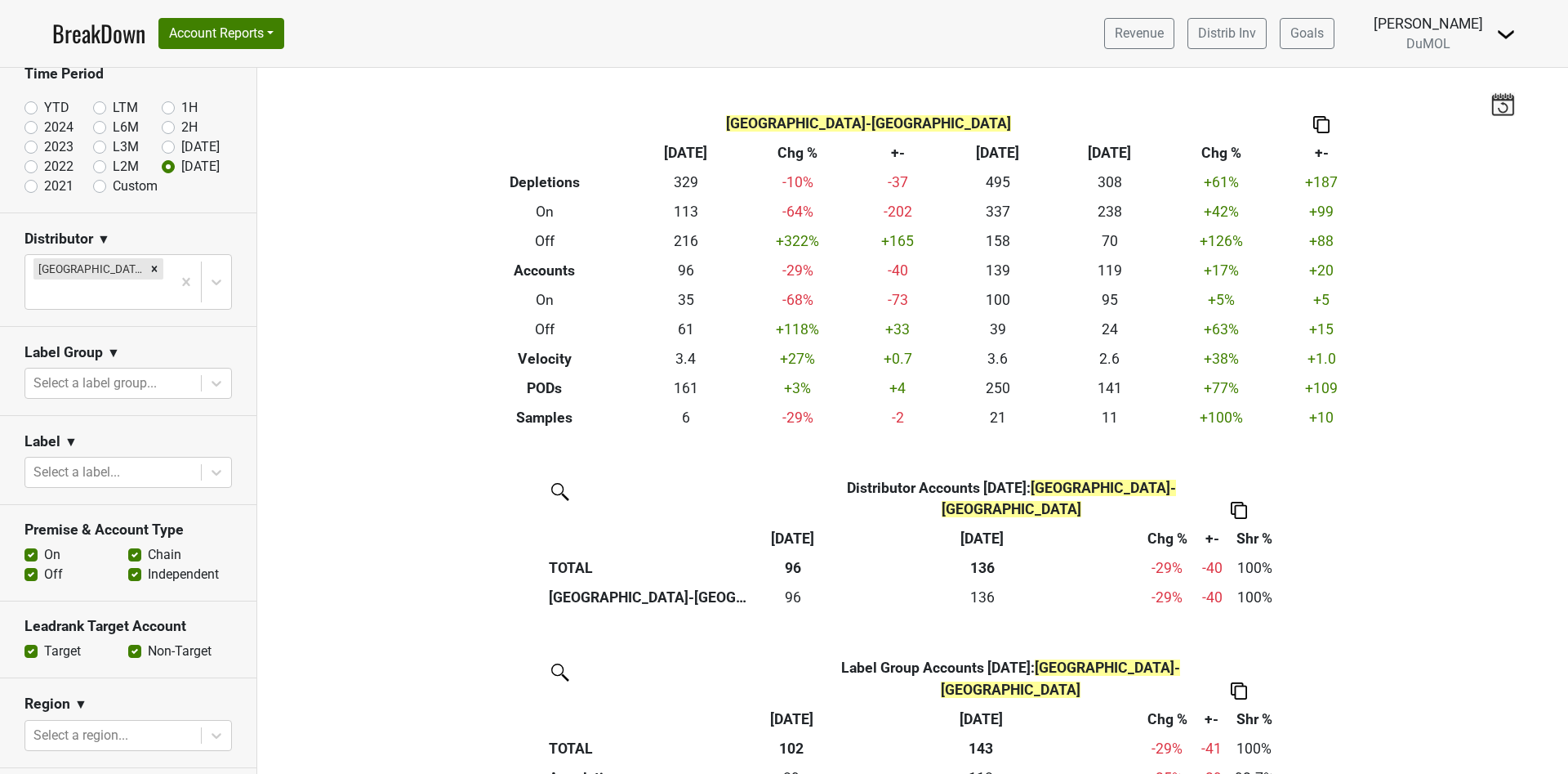
scroll to position [80, 0]
click at [202, 461] on div at bounding box center [216, 475] width 29 height 29
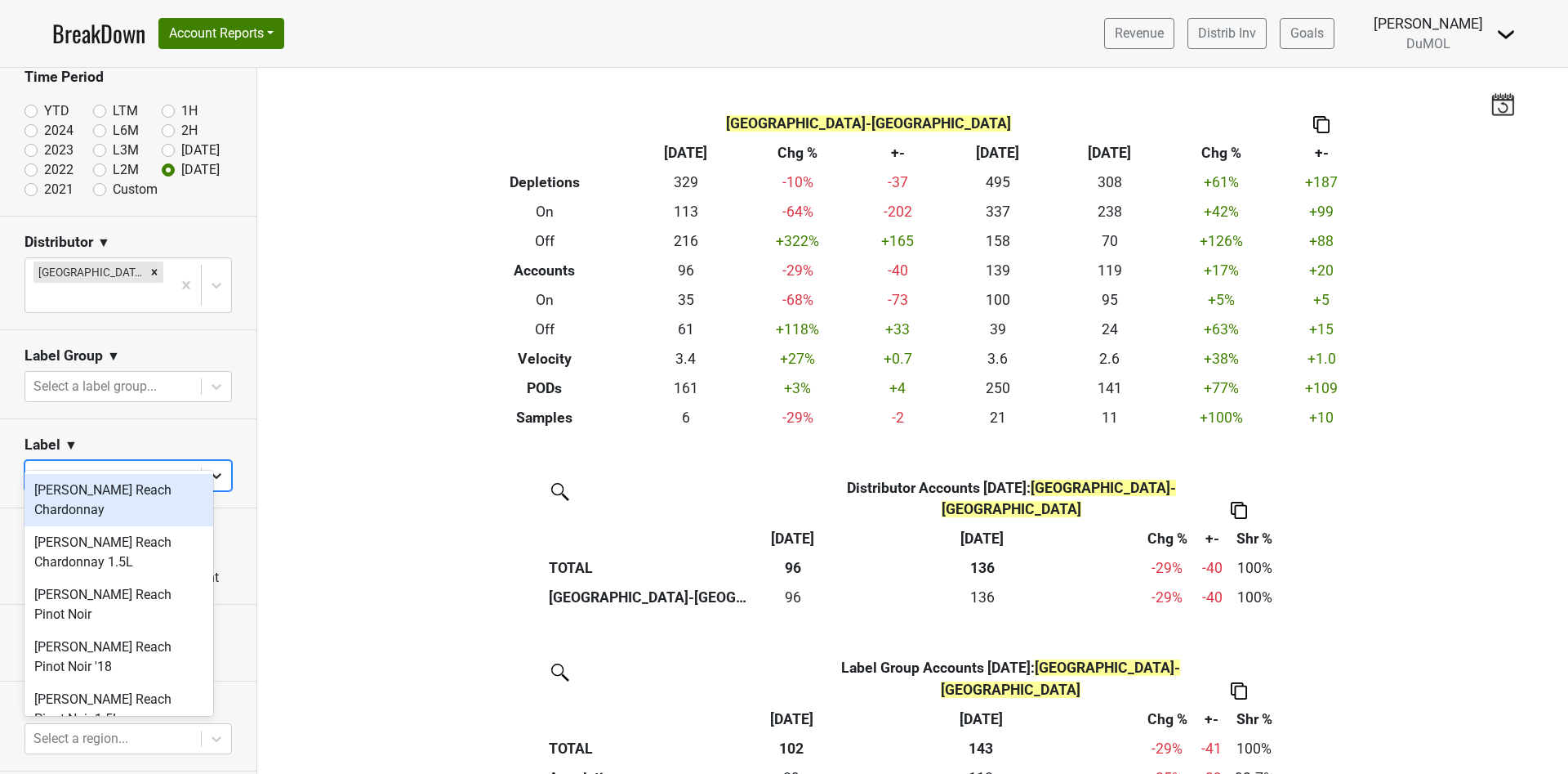
type input "wes"
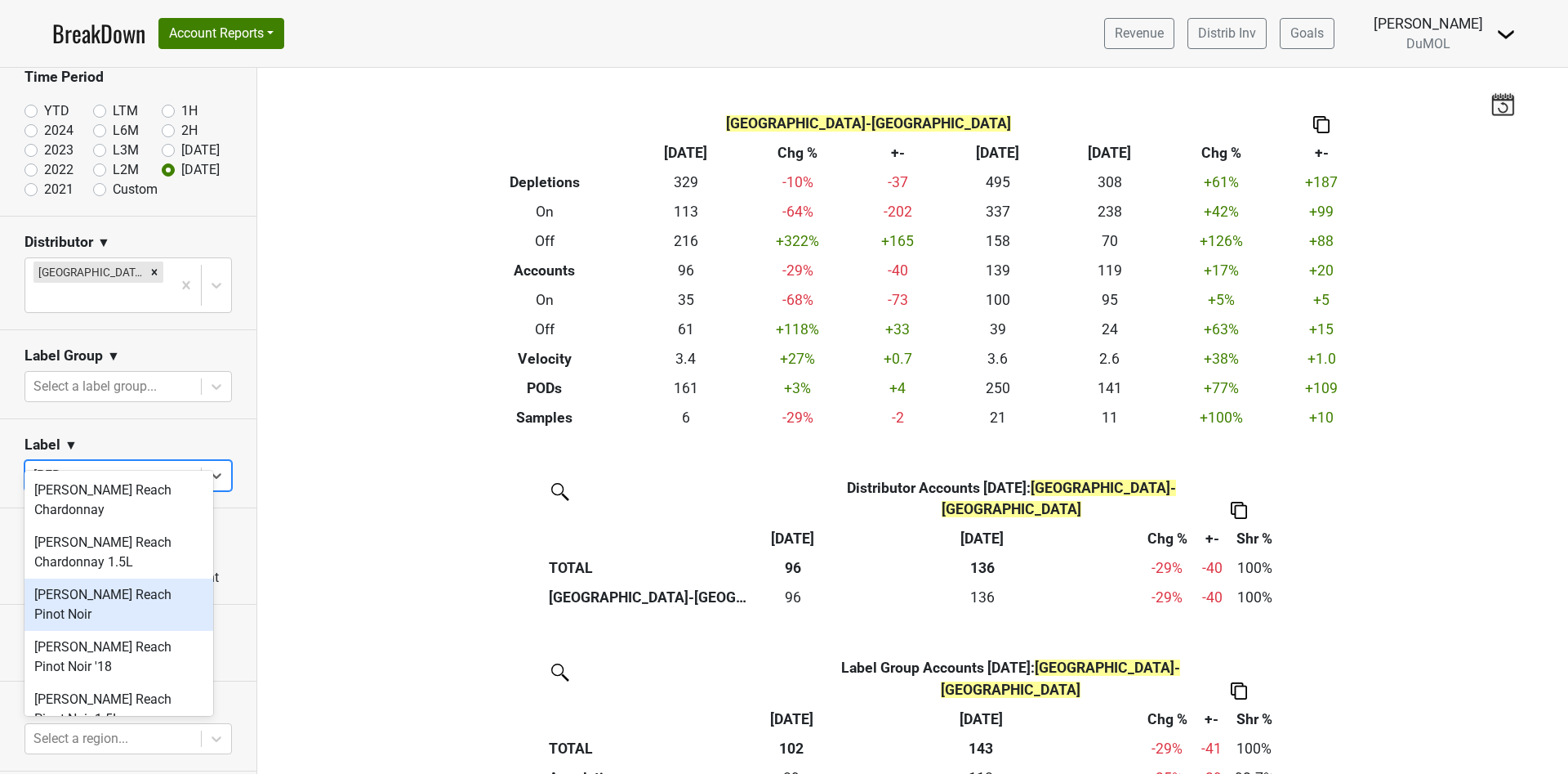
click at [101, 601] on div "[PERSON_NAME] Reach Pinot Noir" at bounding box center [119, 604] width 189 height 52
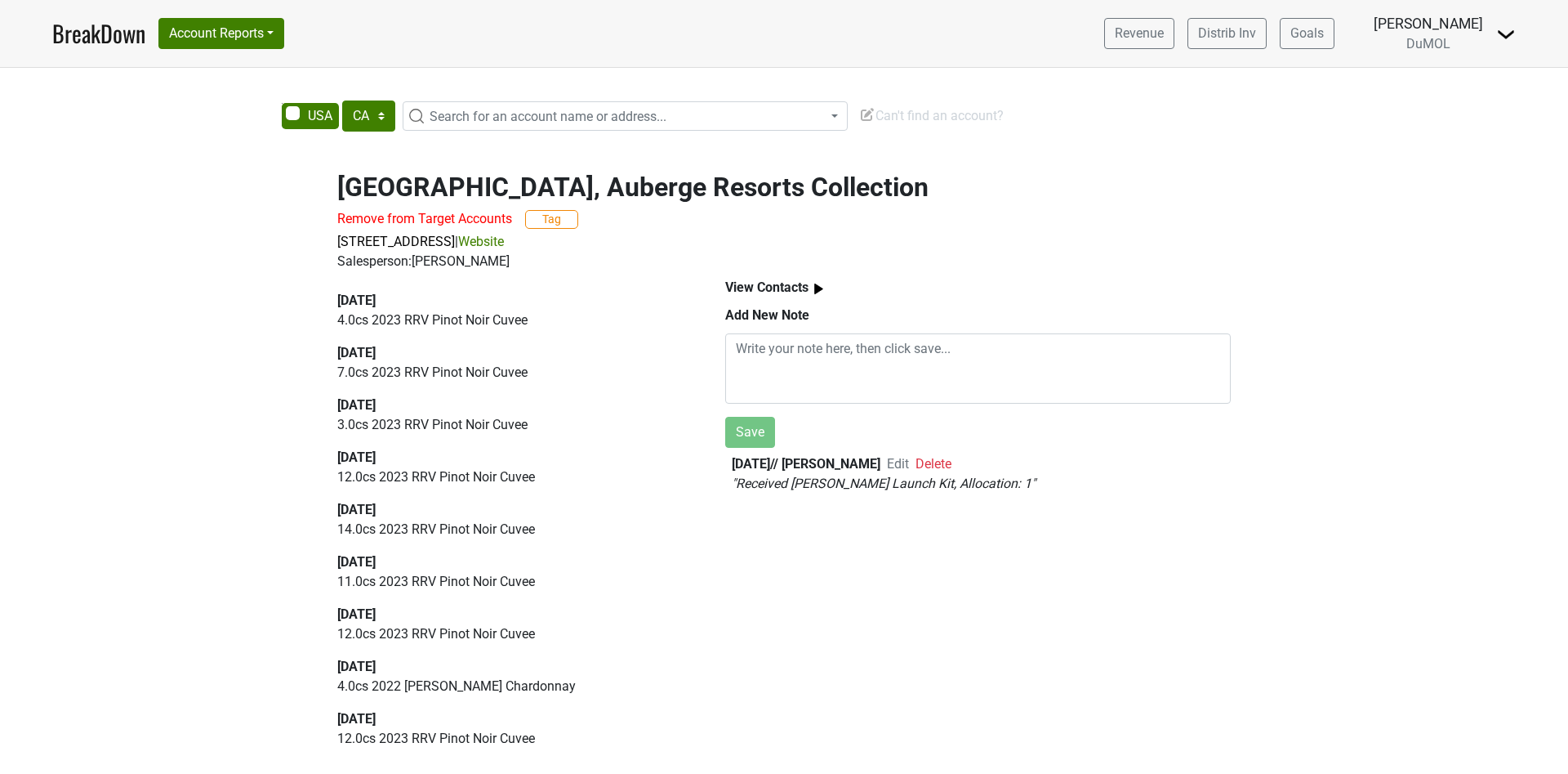
select select "CA"
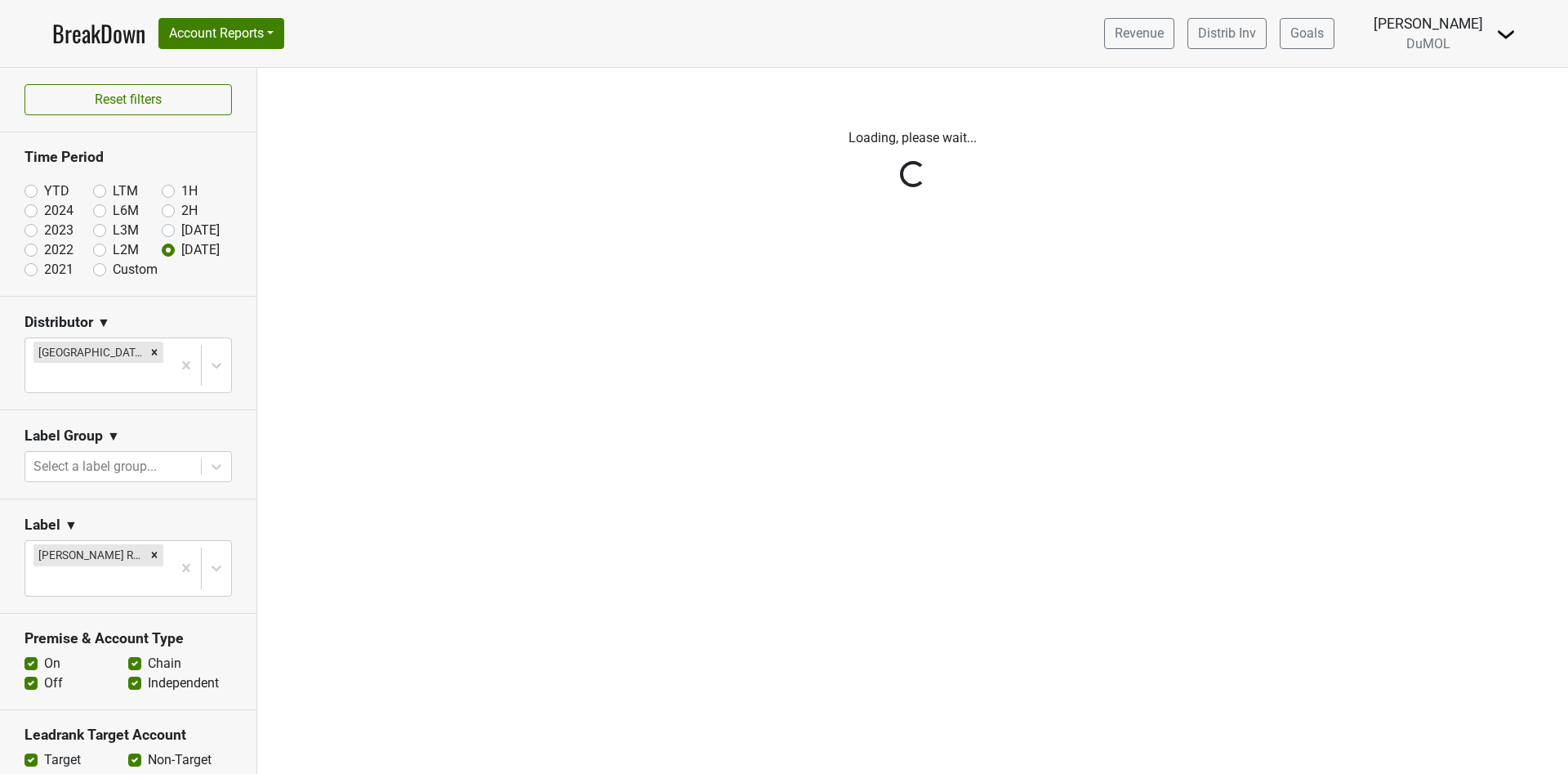
scroll to position [80, 0]
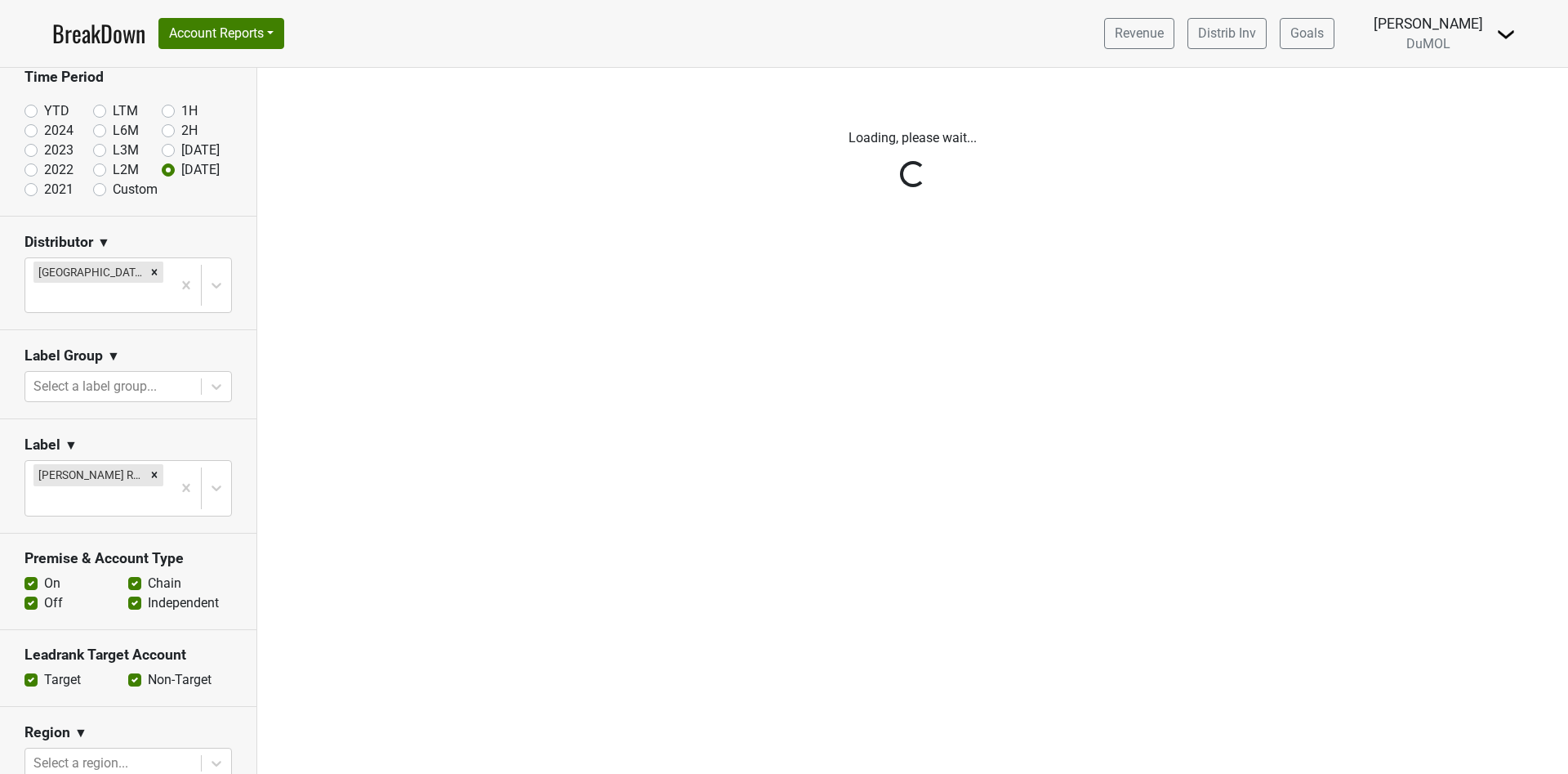
click at [140, 447] on div "Reset filters Time Period YTD LTM 1H 2024 L6M 2H 2023 L3M Aug '25 2022 L2M Sep …" at bounding box center [129, 421] width 258 height 706
click at [138, 445] on div "Reset filters Time Period YTD LTM 1H 2024 L6M 2H 2023 L3M Aug '25 2022 L2M Sep …" at bounding box center [129, 421] width 258 height 706
